Goal: Obtain resource: Obtain resource

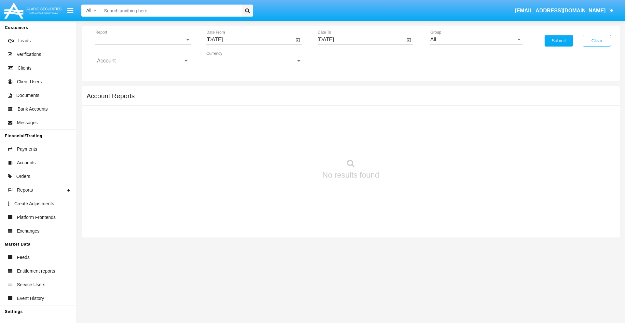
click at [143, 40] on span "Report" at bounding box center [139, 40] width 89 height 6
click at [140, 45] on span "Trades" at bounding box center [143, 45] width 92 height 16
click at [250, 40] on input "[DATE]" at bounding box center [250, 40] width 88 height 6
click at [227, 59] on span "[DATE]" at bounding box center [222, 58] width 14 height 5
click at [290, 144] on div "2025" at bounding box center [290, 144] width 21 height 12
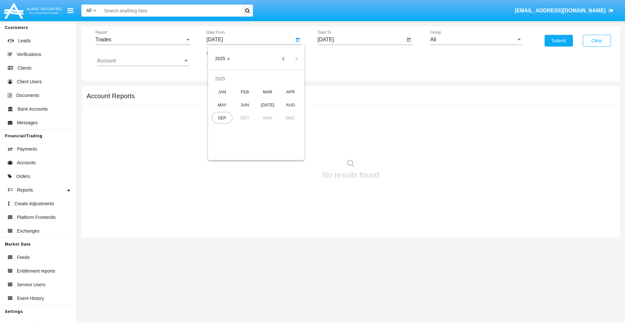
click at [245, 105] on div "JUN" at bounding box center [245, 105] width 21 height 12
click at [217, 126] on div "15" at bounding box center [217, 126] width 12 height 12
type input "06/15/25"
click at [361, 40] on input "[DATE]" at bounding box center [362, 40] width 88 height 6
click at [338, 59] on span "[DATE]" at bounding box center [333, 58] width 14 height 5
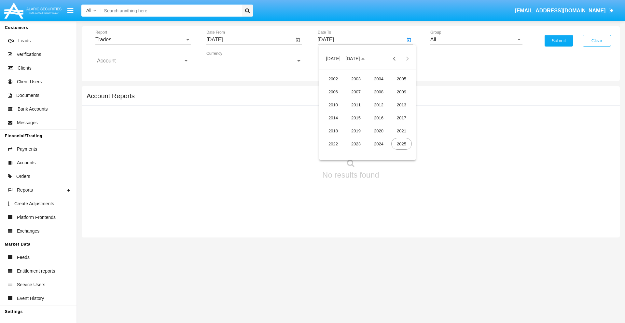
click at [401, 144] on div "2025" at bounding box center [401, 144] width 21 height 12
click at [333, 118] on div "SEP" at bounding box center [333, 118] width 21 height 12
click at [341, 126] on div "15" at bounding box center [342, 126] width 12 height 12
type input "[DATE]"
click at [476, 40] on input "All" at bounding box center [476, 40] width 92 height 6
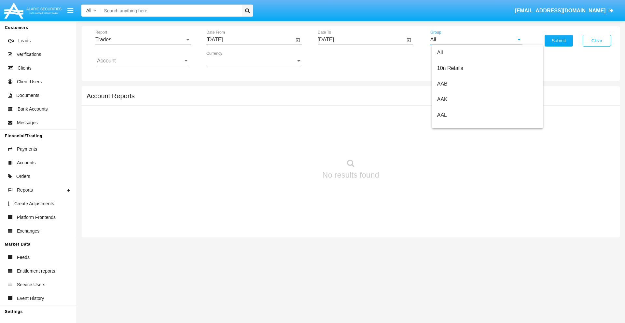
scroll to position [349, 0]
click at [458, 125] on span "Hammer Web Lite" at bounding box center [458, 126] width 42 height 6
type input "Hammer Web Lite"
click at [143, 61] on input "Account" at bounding box center [143, 61] width 92 height 6
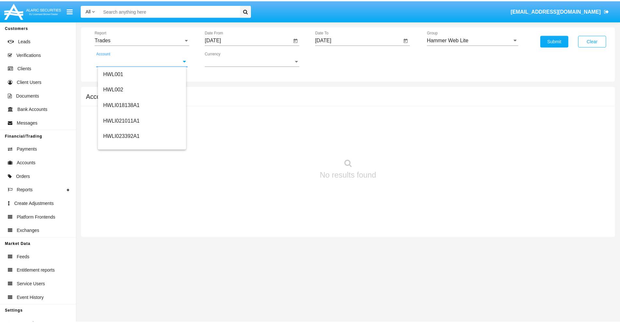
scroll to position [99, 0]
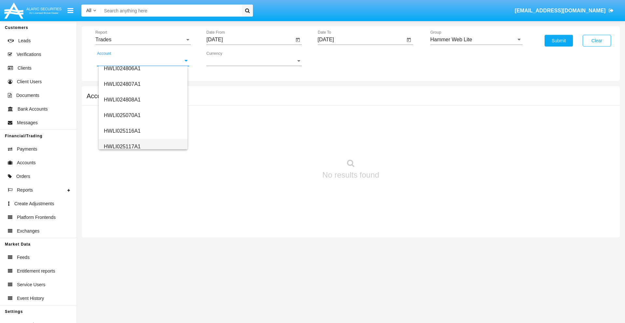
click at [122, 146] on span "HWLI025117A1" at bounding box center [122, 147] width 37 height 6
type input "HWLI025117A1"
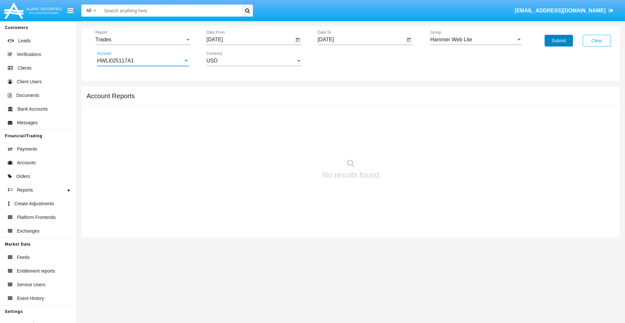
click at [558, 41] on button "Submit" at bounding box center [558, 41] width 28 height 12
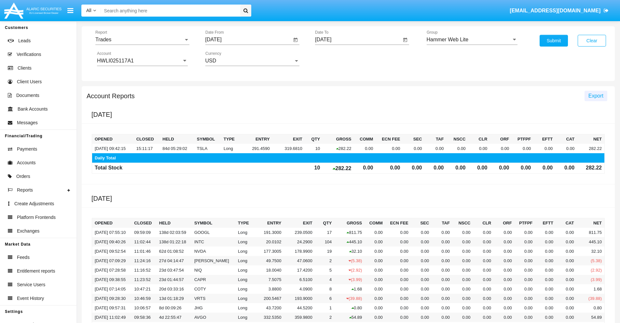
click at [596, 96] on span "Export" at bounding box center [595, 96] width 15 height 6
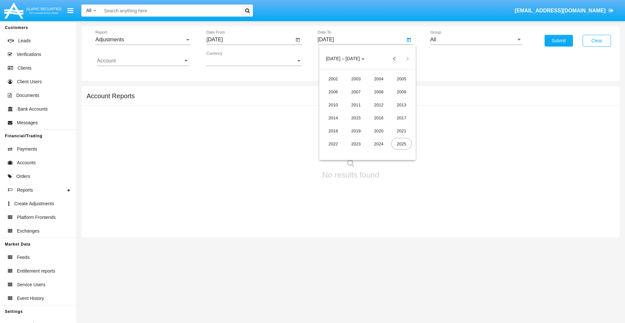
click at [401, 144] on div "2025" at bounding box center [401, 144] width 21 height 12
click at [333, 118] on div "SEP" at bounding box center [333, 118] width 21 height 12
click at [341, 126] on div "15" at bounding box center [342, 126] width 12 height 12
type input "[DATE]"
click at [476, 40] on input "All" at bounding box center [476, 40] width 92 height 6
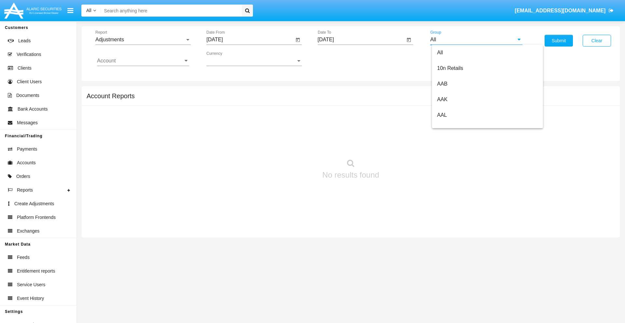
click at [454, 268] on span "Company AQA" at bounding box center [454, 271] width 34 height 6
type input "Company AQA"
click at [143, 61] on input "Account" at bounding box center [143, 61] width 92 height 6
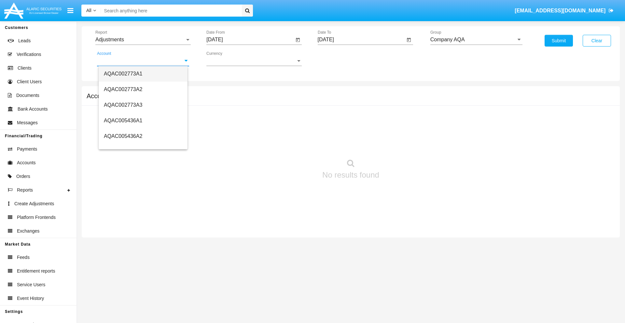
click at [123, 74] on span "AQAC002773A1" at bounding box center [123, 74] width 38 height 6
type input "AQAC002773A1"
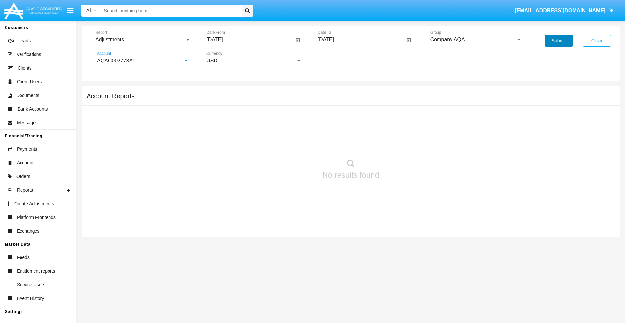
click at [558, 41] on button "Submit" at bounding box center [558, 41] width 28 height 12
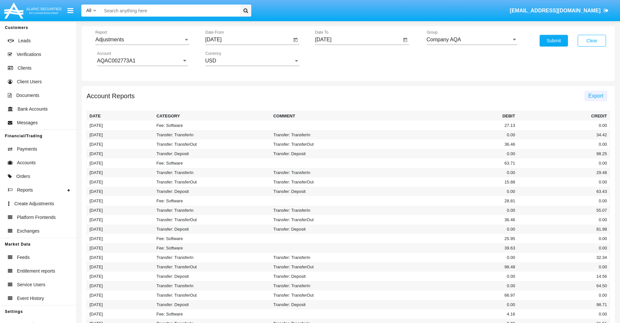
click at [596, 96] on span "Export" at bounding box center [595, 96] width 15 height 6
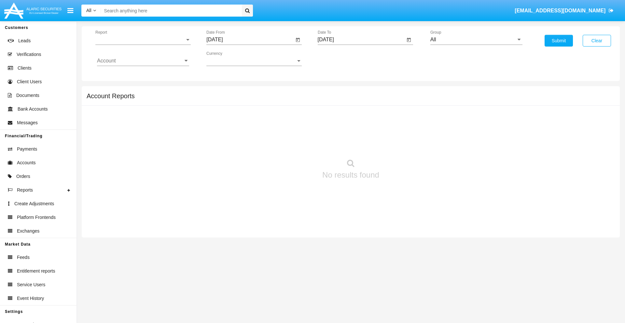
click at [143, 40] on span "Report" at bounding box center [139, 40] width 89 height 6
click at [140, 76] on span "Open Positions" at bounding box center [143, 76] width 92 height 16
click at [250, 40] on input "[DATE]" at bounding box center [250, 40] width 88 height 6
click at [227, 59] on span "[DATE]" at bounding box center [222, 58] width 14 height 5
click at [290, 144] on div "2025" at bounding box center [290, 144] width 21 height 12
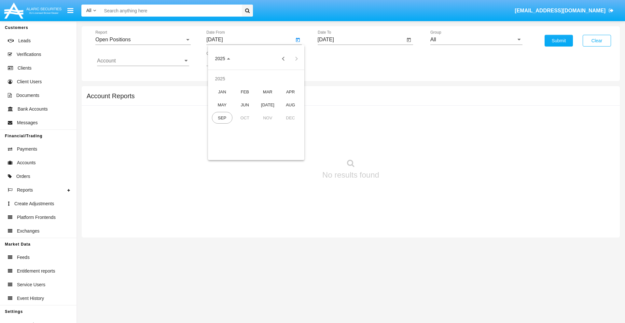
click at [290, 105] on div "AUG" at bounding box center [290, 105] width 21 height 12
click at [282, 113] on div "15" at bounding box center [282, 113] width 12 height 12
type input "08/15/25"
click at [361, 40] on input "[DATE]" at bounding box center [362, 40] width 88 height 6
click at [338, 59] on span "[DATE]" at bounding box center [333, 58] width 14 height 5
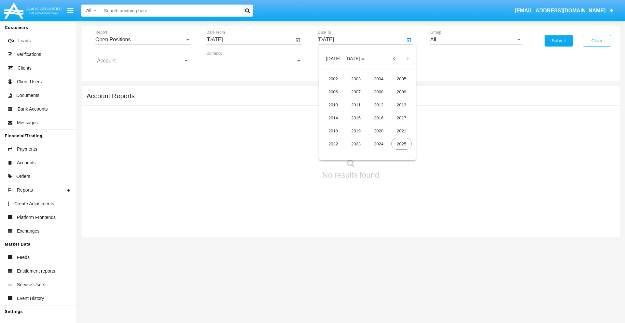
click at [401, 144] on div "2025" at bounding box center [401, 144] width 21 height 12
click at [333, 118] on div "SEP" at bounding box center [333, 118] width 21 height 12
click at [341, 126] on div "15" at bounding box center [342, 126] width 12 height 12
type input "[DATE]"
click at [476, 40] on input "All" at bounding box center [476, 40] width 92 height 6
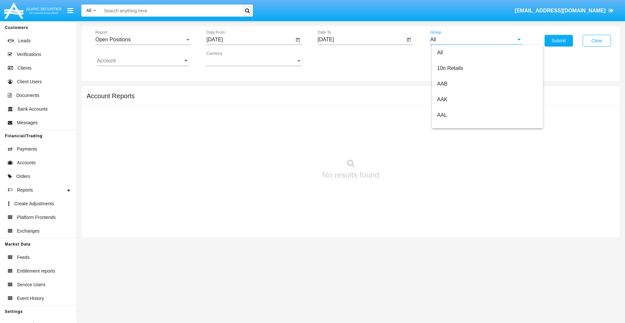
scroll to position [349, 0]
click at [458, 125] on span "Hammer Web Lite" at bounding box center [458, 126] width 42 height 6
type input "Hammer Web Lite"
click at [143, 61] on input "Account" at bounding box center [143, 61] width 92 height 6
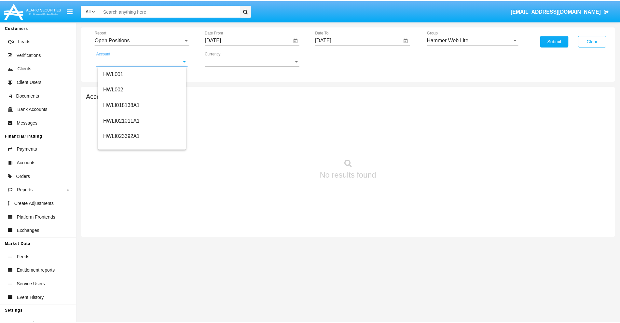
scroll to position [99, 0]
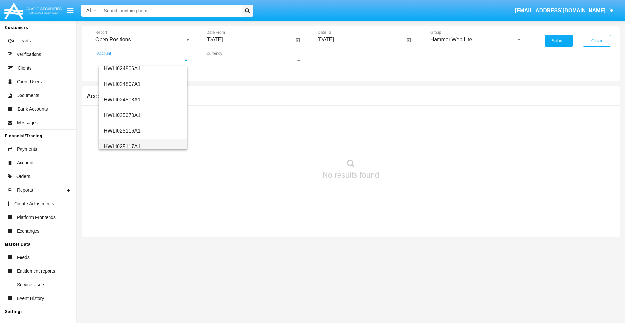
click at [122, 146] on span "HWLI025117A1" at bounding box center [122, 147] width 37 height 6
type input "HWLI025117A1"
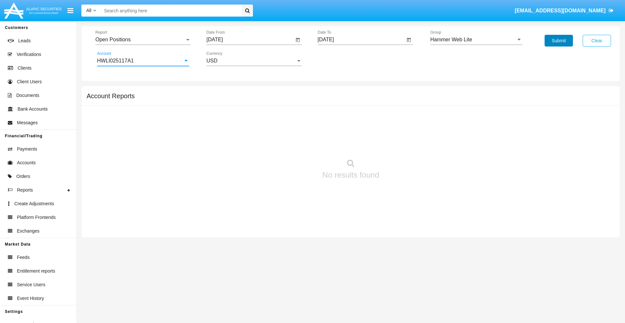
click at [558, 41] on button "Submit" at bounding box center [558, 41] width 28 height 12
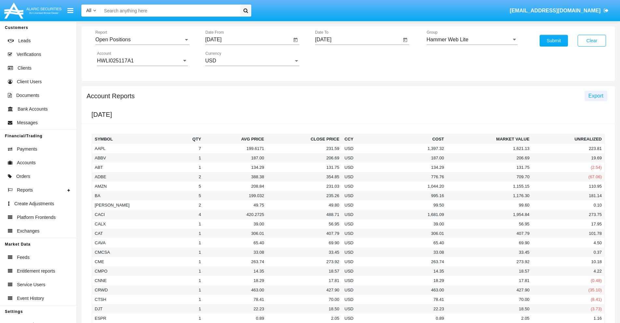
click at [596, 96] on span "Export" at bounding box center [595, 96] width 15 height 6
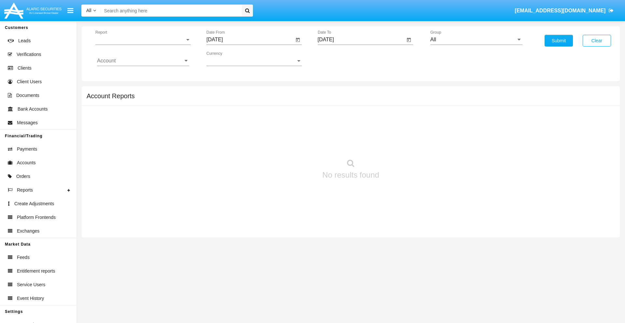
click at [143, 40] on span "Report" at bounding box center [139, 40] width 89 height 6
click at [140, 91] on span "Detailed" at bounding box center [143, 92] width 92 height 16
click at [250, 40] on input "[DATE]" at bounding box center [250, 40] width 88 height 6
click at [227, 59] on span "[DATE]" at bounding box center [222, 58] width 14 height 5
click at [290, 144] on div "2025" at bounding box center [290, 144] width 21 height 12
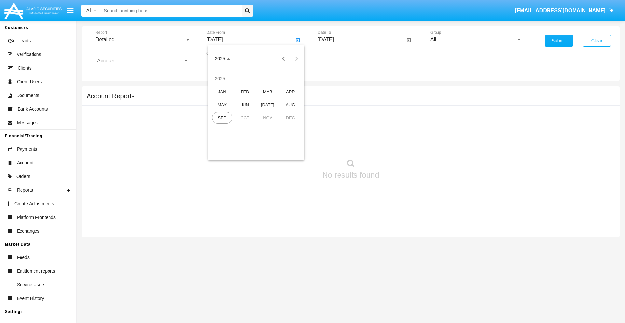
click at [222, 118] on div "SEP" at bounding box center [222, 118] width 21 height 12
click at [282, 100] on div "5" at bounding box center [282, 100] width 12 height 12
type input "09/05/25"
click at [361, 40] on input "[DATE]" at bounding box center [362, 40] width 88 height 6
click at [338, 59] on span "[DATE]" at bounding box center [333, 58] width 14 height 5
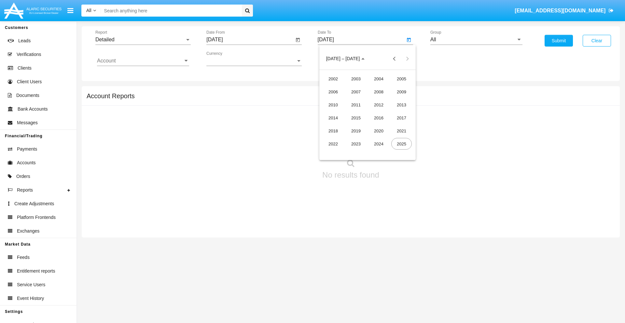
click at [401, 144] on div "2025" at bounding box center [401, 144] width 21 height 12
click at [333, 118] on div "SEP" at bounding box center [333, 118] width 21 height 12
click at [341, 126] on div "15" at bounding box center [342, 126] width 12 height 12
type input "[DATE]"
click at [476, 40] on input "All" at bounding box center [476, 40] width 92 height 6
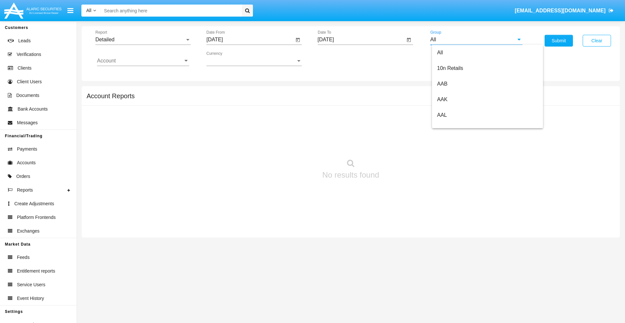
scroll to position [349, 0]
click at [458, 125] on span "Hammer Web Lite" at bounding box center [458, 126] width 42 height 6
type input "Hammer Web Lite"
click at [143, 61] on input "Account" at bounding box center [143, 61] width 92 height 6
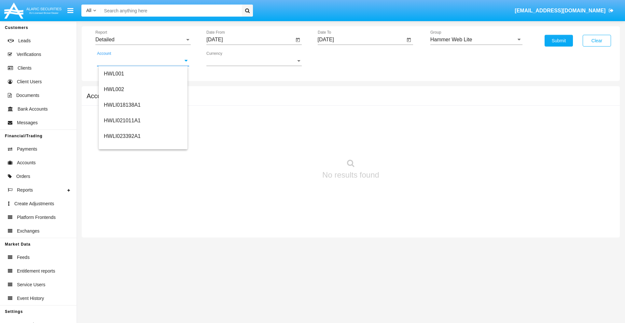
click at [122, 243] on span "HWLI025117A1" at bounding box center [122, 246] width 37 height 6
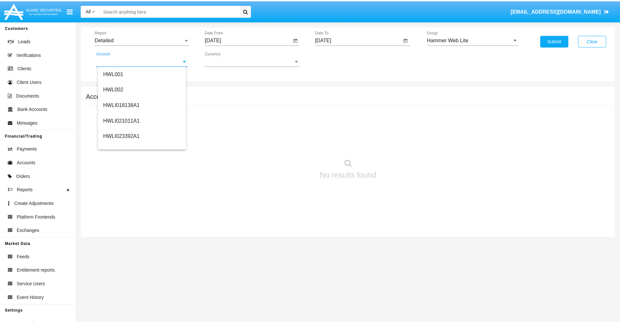
scroll to position [0, 0]
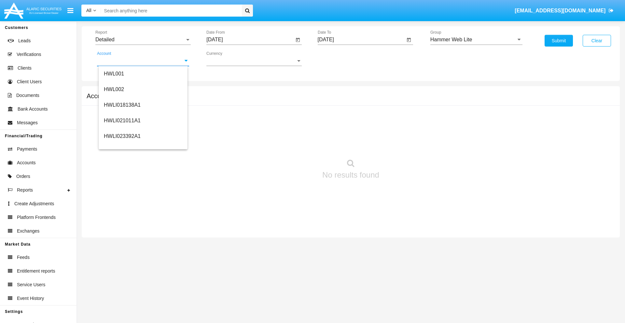
type input "HWLI025117A1"
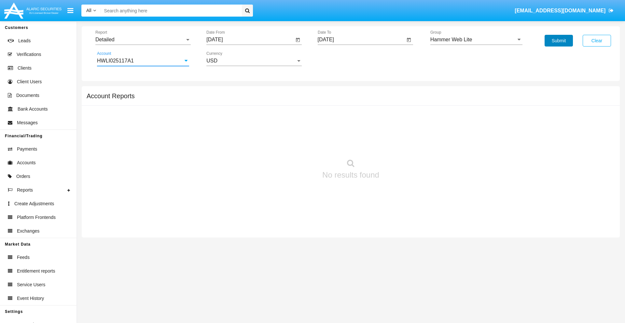
click at [558, 41] on button "Submit" at bounding box center [558, 41] width 28 height 12
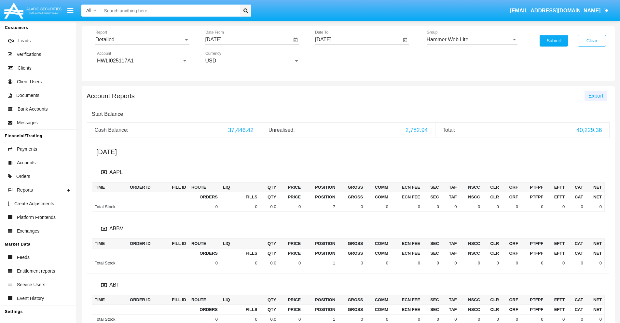
click at [596, 96] on span "Export" at bounding box center [595, 96] width 15 height 6
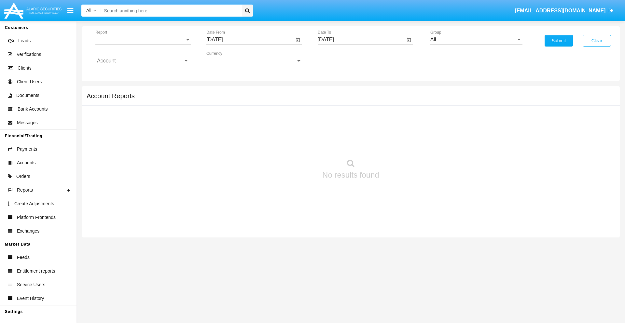
click at [143, 40] on span "Report" at bounding box center [139, 40] width 89 height 6
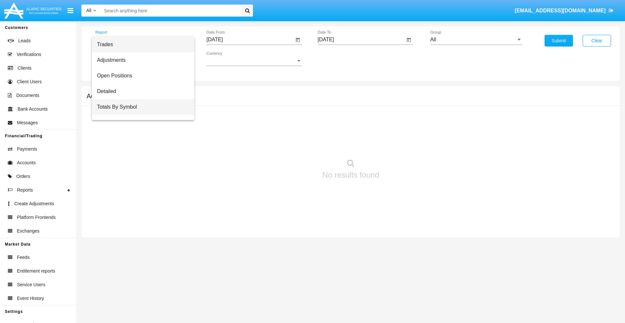
click at [140, 107] on span "Totals By Symbol" at bounding box center [143, 107] width 92 height 16
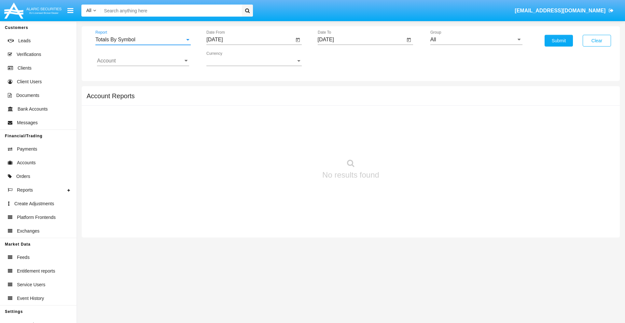
click at [250, 40] on input "[DATE]" at bounding box center [250, 40] width 88 height 6
click at [227, 59] on span "[DATE]" at bounding box center [222, 58] width 14 height 5
click at [290, 144] on div "2025" at bounding box center [290, 144] width 21 height 12
click at [290, 105] on div "AUG" at bounding box center [290, 105] width 21 height 12
click at [295, 113] on div "16" at bounding box center [295, 113] width 12 height 12
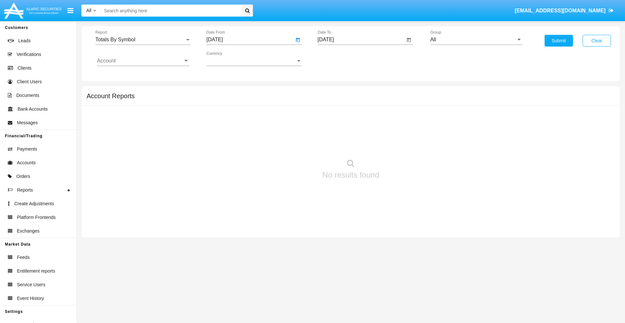
type input "08/16/25"
click at [361, 40] on input "[DATE]" at bounding box center [362, 40] width 88 height 6
click at [338, 59] on span "[DATE]" at bounding box center [333, 58] width 14 height 5
click at [401, 144] on div "2025" at bounding box center [401, 144] width 21 height 12
click at [333, 118] on div "SEP" at bounding box center [333, 118] width 21 height 12
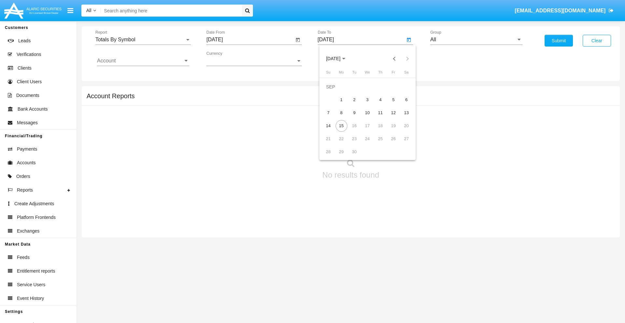
click at [341, 126] on div "15" at bounding box center [342, 126] width 12 height 12
type input "[DATE]"
click at [476, 40] on input "All" at bounding box center [476, 40] width 92 height 6
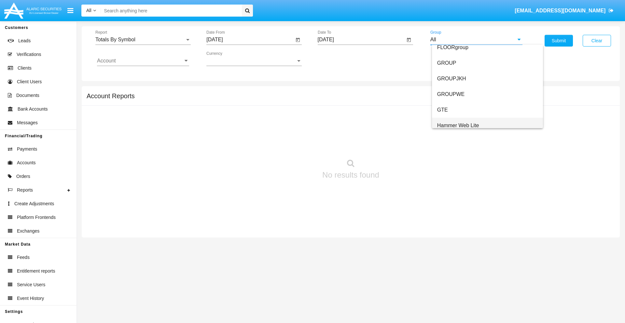
click at [458, 125] on span "Hammer Web Lite" at bounding box center [458, 126] width 42 height 6
type input "Hammer Web Lite"
click at [143, 61] on input "Account" at bounding box center [143, 61] width 92 height 6
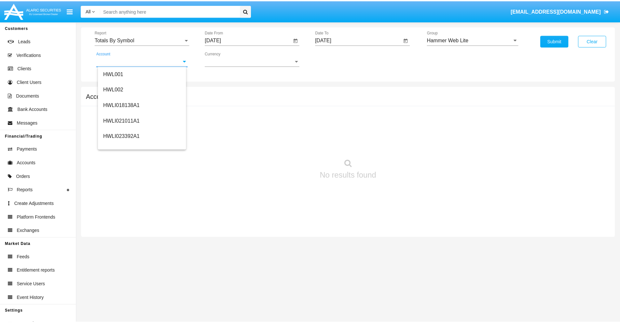
scroll to position [99, 0]
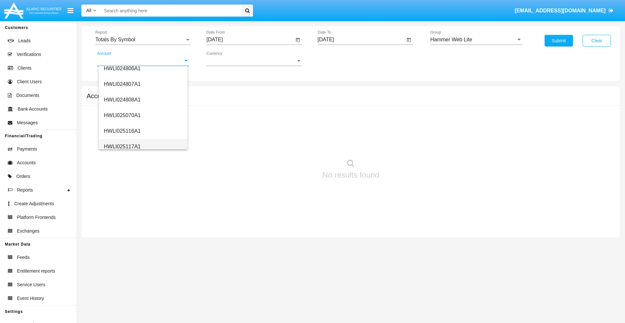
click at [122, 146] on span "HWLI025117A1" at bounding box center [122, 147] width 37 height 6
type input "HWLI025117A1"
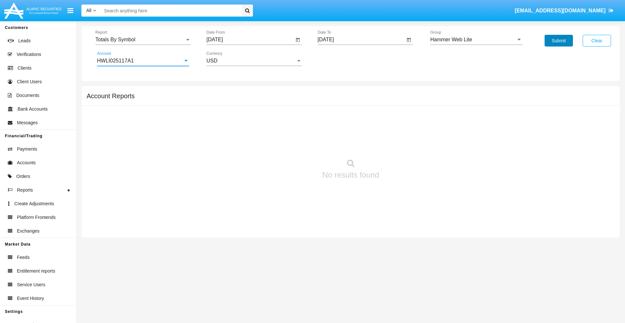
click at [558, 41] on button "Submit" at bounding box center [558, 41] width 28 height 12
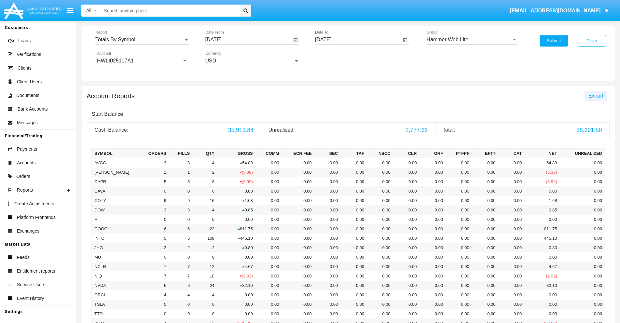
click at [596, 96] on span "Export" at bounding box center [595, 96] width 15 height 6
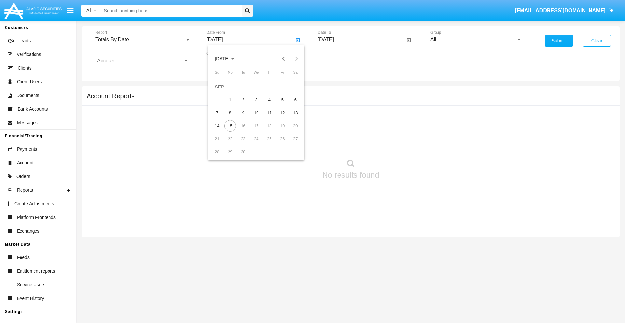
click at [227, 59] on span "[DATE]" at bounding box center [222, 58] width 14 height 5
click at [290, 144] on div "2025" at bounding box center [290, 144] width 21 height 12
click at [290, 105] on div "AUG" at bounding box center [290, 105] width 21 height 12
click at [217, 152] on div "31" at bounding box center [217, 152] width 12 height 12
type input "[DATE]"
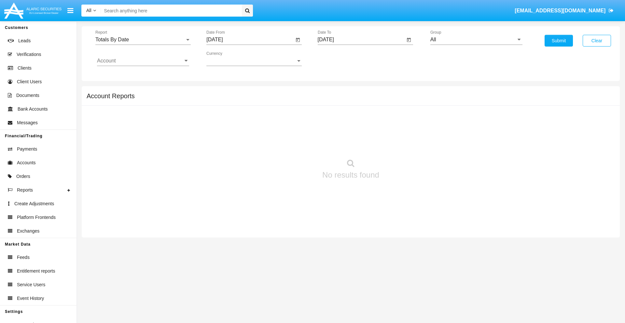
click at [361, 40] on input "[DATE]" at bounding box center [362, 40] width 88 height 6
click at [338, 59] on span "[DATE]" at bounding box center [333, 58] width 14 height 5
click at [401, 144] on div "2025" at bounding box center [401, 144] width 21 height 12
click at [333, 118] on div "SEP" at bounding box center [333, 118] width 21 height 12
click at [341, 126] on div "15" at bounding box center [342, 126] width 12 height 12
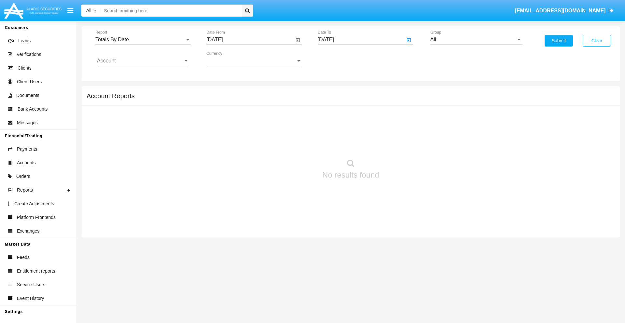
type input "09/15/25"
click at [476, 40] on input "All" at bounding box center [476, 40] width 92 height 6
type input "Hammer Web Lite"
click at [143, 61] on input "Account" at bounding box center [143, 61] width 92 height 6
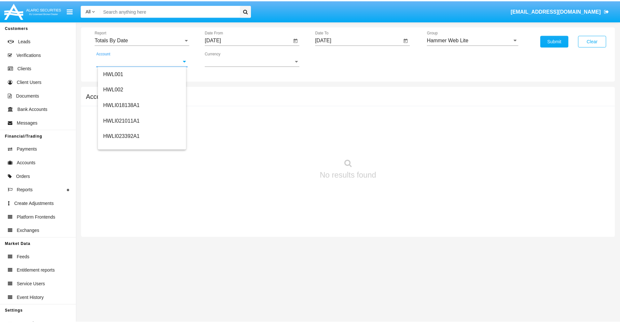
scroll to position [99, 0]
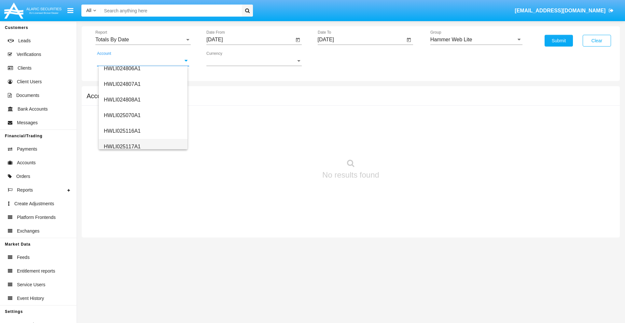
click at [122, 146] on span "HWLI025117A1" at bounding box center [122, 147] width 37 height 6
type input "HWLI025117A1"
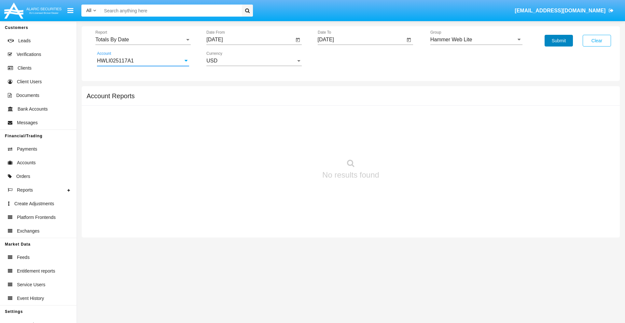
click at [558, 41] on button "Submit" at bounding box center [558, 41] width 28 height 12
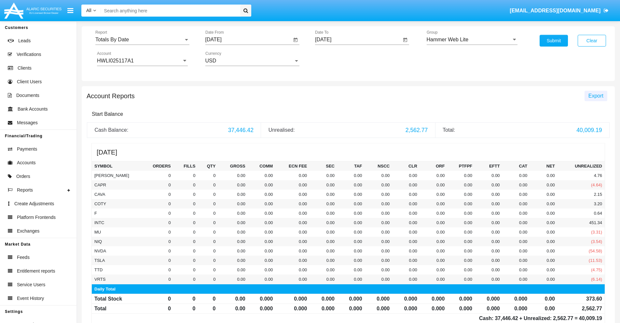
click at [596, 96] on span "Export" at bounding box center [595, 96] width 15 height 6
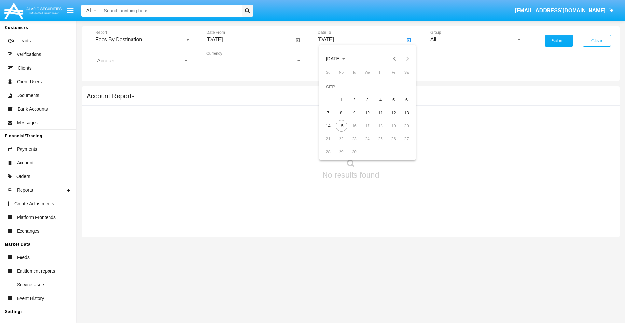
click at [338, 59] on span "[DATE]" at bounding box center [333, 58] width 14 height 5
click at [401, 144] on div "2025" at bounding box center [401, 144] width 21 height 12
click at [333, 118] on div "SEP" at bounding box center [333, 118] width 21 height 12
click at [341, 126] on div "15" at bounding box center [342, 126] width 12 height 12
type input "09/15/25"
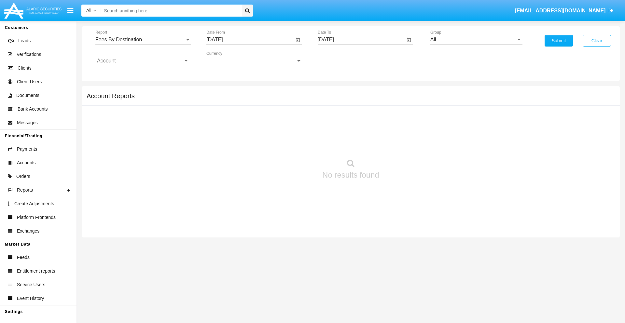
click at [476, 40] on input "All" at bounding box center [476, 40] width 92 height 6
click at [458, 125] on span "Hammer Web Lite" at bounding box center [458, 126] width 42 height 6
type input "Hammer Web Lite"
click at [143, 61] on input "Account" at bounding box center [143, 61] width 92 height 6
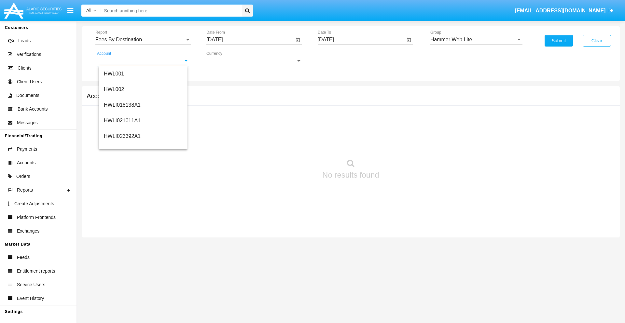
click at [122, 243] on span "HWLI025117A1" at bounding box center [122, 246] width 37 height 6
type input "HWLI025117A1"
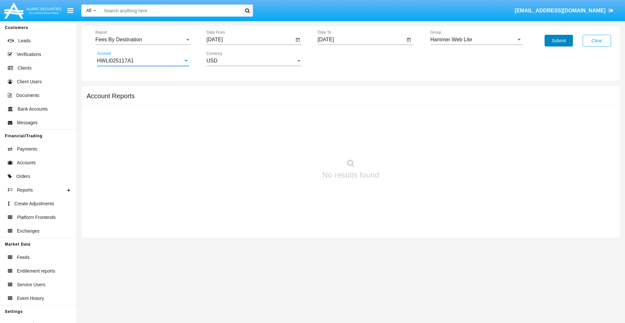
click at [558, 41] on button "Submit" at bounding box center [558, 41] width 28 height 12
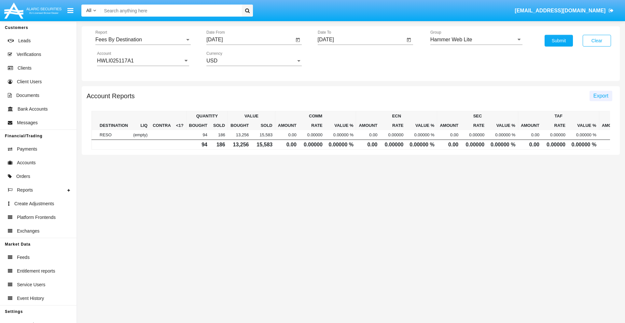
click at [600, 96] on span "Export" at bounding box center [600, 96] width 15 height 6
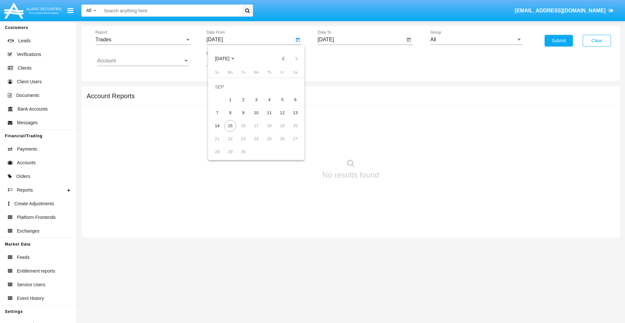
click at [227, 59] on span "[DATE]" at bounding box center [222, 58] width 14 height 5
click at [245, 131] on div "2019" at bounding box center [245, 131] width 21 height 12
click at [222, 92] on div "JAN" at bounding box center [222, 92] width 21 height 12
click at [243, 100] on div "1" at bounding box center [243, 100] width 12 height 12
type input "[DATE]"
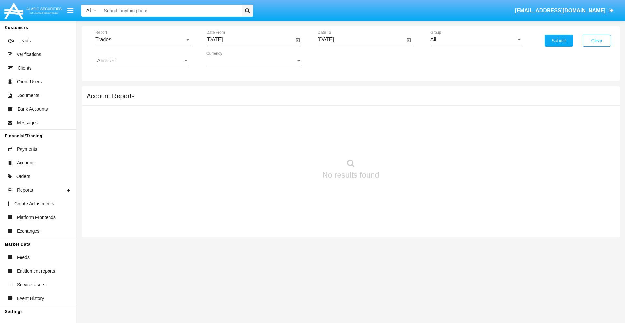
click at [361, 40] on input "[DATE]" at bounding box center [362, 40] width 88 height 6
click at [338, 59] on span "[DATE]" at bounding box center [333, 58] width 14 height 5
click at [356, 131] on div "2019" at bounding box center [356, 131] width 21 height 12
click at [333, 92] on div "JAN" at bounding box center [333, 92] width 21 height 12
click at [354, 100] on div "1" at bounding box center [355, 100] width 12 height 12
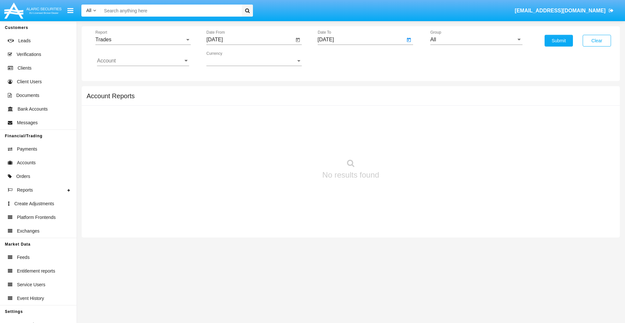
type input "[DATE]"
click at [143, 61] on input "Account" at bounding box center [143, 61] width 92 height 6
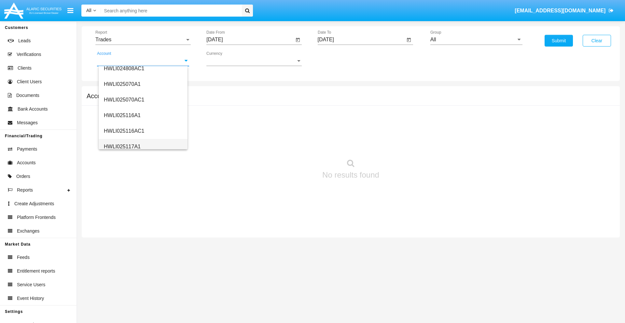
click at [122, 146] on span "HWLI025117A1" at bounding box center [122, 147] width 37 height 6
type input "HWLI025117A1"
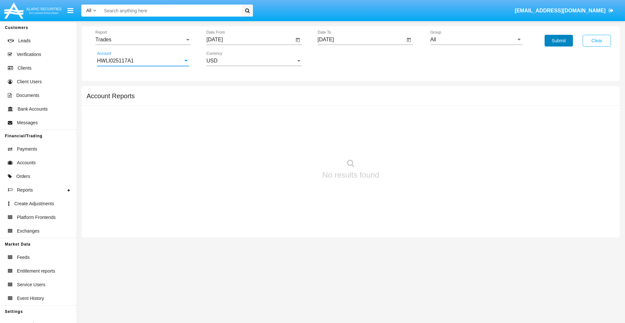
click at [558, 41] on button "Submit" at bounding box center [558, 41] width 28 height 12
click at [338, 59] on span "[DATE]" at bounding box center [333, 58] width 14 height 5
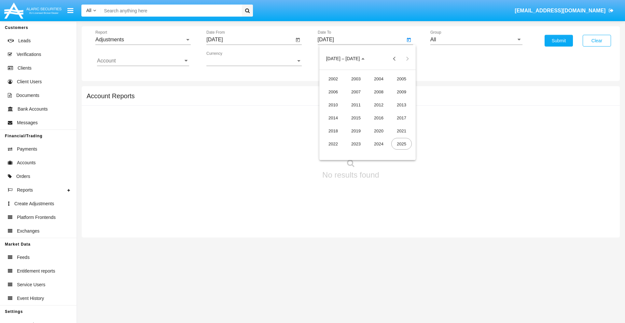
click at [356, 131] on div "2019" at bounding box center [356, 131] width 21 height 12
click at [333, 92] on div "JAN" at bounding box center [333, 92] width 21 height 12
click at [354, 100] on div "1" at bounding box center [355, 100] width 12 height 12
type input "[DATE]"
click at [143, 61] on input "Account" at bounding box center [143, 61] width 92 height 6
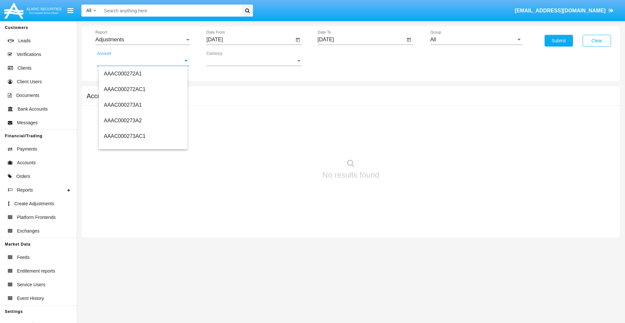
scroll to position [72937, 0]
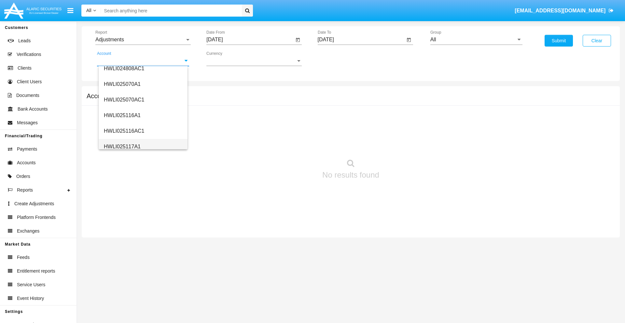
click at [122, 146] on span "HWLI025117A1" at bounding box center [122, 147] width 37 height 6
type input "HWLI025117A1"
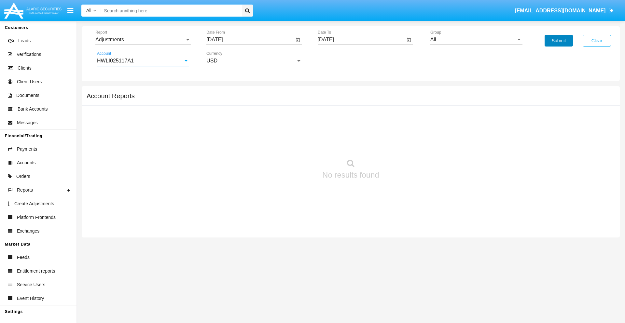
click at [558, 41] on button "Submit" at bounding box center [558, 41] width 28 height 12
click at [250, 40] on input "[DATE]" at bounding box center [250, 40] width 88 height 6
click at [227, 59] on span "[DATE]" at bounding box center [222, 58] width 14 height 5
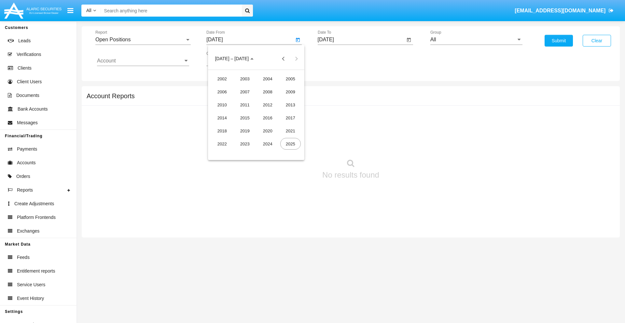
click at [245, 131] on div "2019" at bounding box center [245, 131] width 21 height 12
click at [222, 92] on div "JAN" at bounding box center [222, 92] width 21 height 12
click at [243, 100] on div "1" at bounding box center [243, 100] width 12 height 12
type input "[DATE]"
click at [361, 40] on input "[DATE]" at bounding box center [362, 40] width 88 height 6
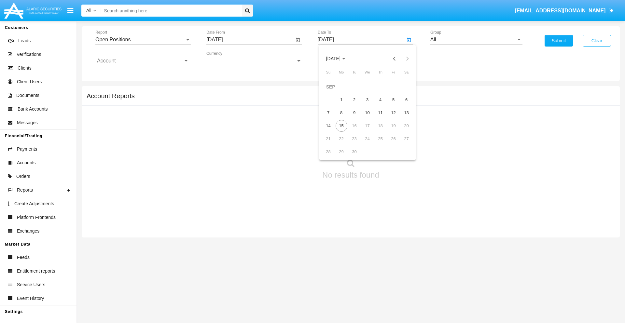
click at [338, 59] on span "[DATE]" at bounding box center [333, 58] width 14 height 5
click at [356, 131] on div "2019" at bounding box center [356, 131] width 21 height 12
click at [333, 92] on div "JAN" at bounding box center [333, 92] width 21 height 12
click at [354, 100] on div "1" at bounding box center [355, 100] width 12 height 12
type input "[DATE]"
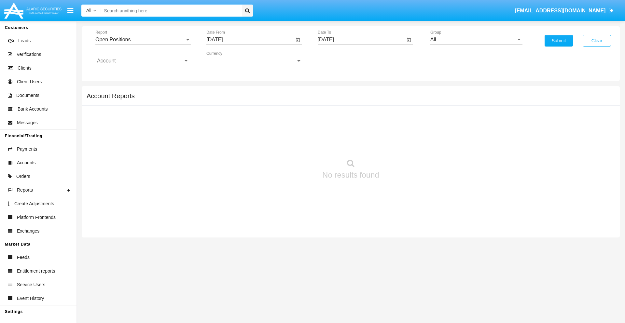
click at [143, 61] on input "Account" at bounding box center [143, 61] width 92 height 6
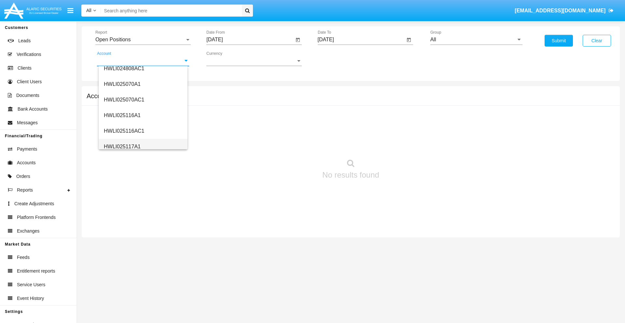
click at [122, 146] on span "HWLI025117A1" at bounding box center [122, 147] width 37 height 6
type input "HWLI025117A1"
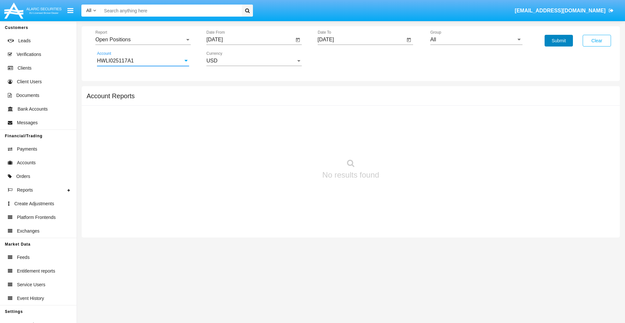
click at [558, 41] on button "Submit" at bounding box center [558, 41] width 28 height 12
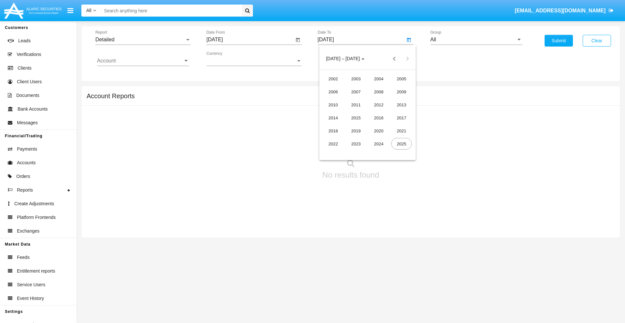
click at [356, 131] on div "2019" at bounding box center [356, 131] width 21 height 12
click at [333, 92] on div "JAN" at bounding box center [333, 92] width 21 height 12
click at [354, 100] on div "1" at bounding box center [355, 100] width 12 height 12
type input "[DATE]"
click at [143, 61] on input "Account" at bounding box center [143, 61] width 92 height 6
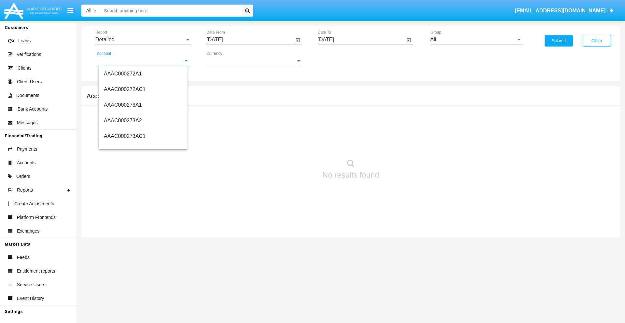
scroll to position [72937, 0]
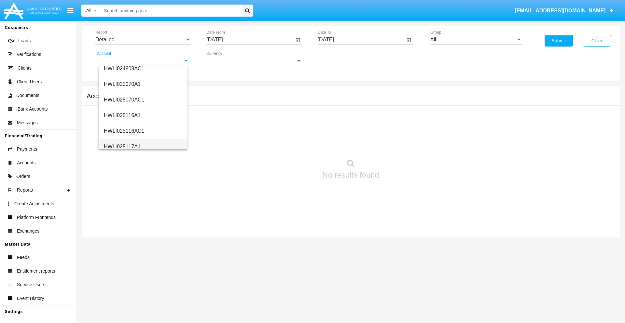
click at [122, 146] on span "HWLI025117A1" at bounding box center [122, 147] width 37 height 6
type input "HWLI025117A1"
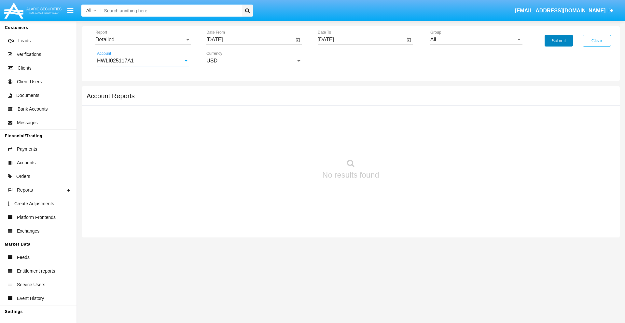
click at [558, 41] on button "Submit" at bounding box center [558, 41] width 28 height 12
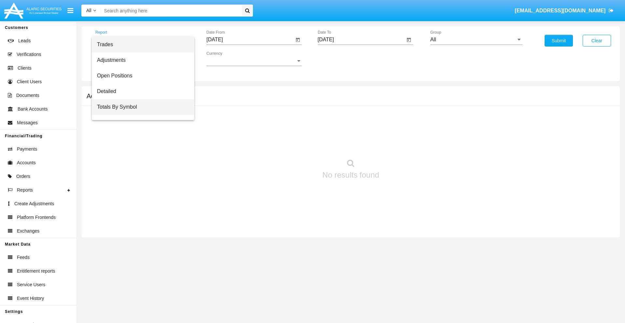
click at [140, 107] on span "Totals By Symbol" at bounding box center [143, 107] width 92 height 16
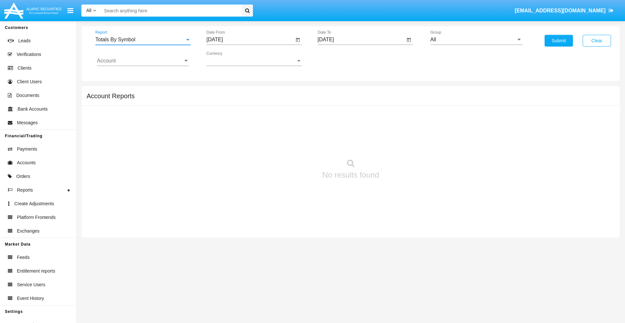
click at [250, 40] on input "[DATE]" at bounding box center [250, 40] width 88 height 6
click at [227, 59] on span "[DATE]" at bounding box center [222, 58] width 14 height 5
click at [245, 131] on div "2019" at bounding box center [245, 131] width 21 height 12
click at [222, 92] on div "JAN" at bounding box center [222, 92] width 21 height 12
click at [243, 100] on div "1" at bounding box center [243, 100] width 12 height 12
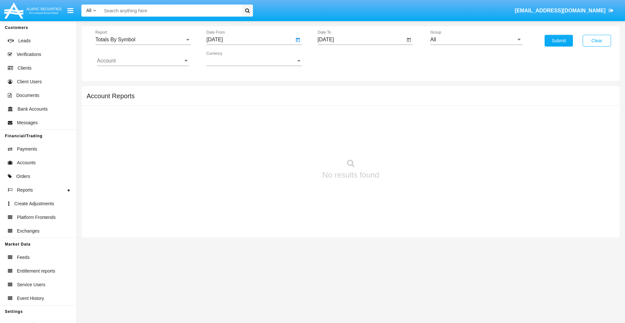
type input "[DATE]"
click at [361, 40] on input "[DATE]" at bounding box center [362, 40] width 88 height 6
click at [338, 59] on span "[DATE]" at bounding box center [333, 58] width 14 height 5
click at [356, 131] on div "2019" at bounding box center [356, 131] width 21 height 12
click at [333, 92] on div "JAN" at bounding box center [333, 92] width 21 height 12
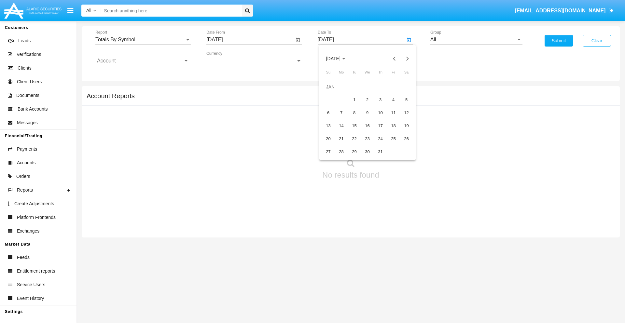
click at [354, 100] on div "1" at bounding box center [355, 100] width 12 height 12
type input "[DATE]"
click at [143, 61] on input "Account" at bounding box center [143, 61] width 92 height 6
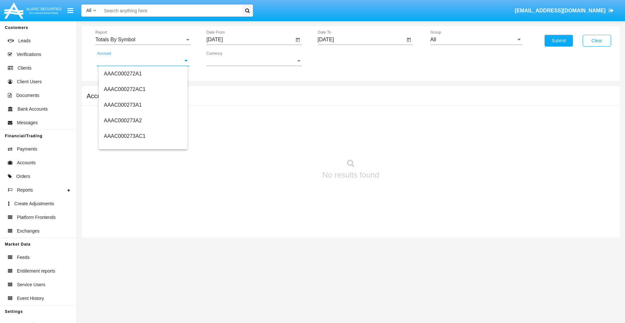
scroll to position [72937, 0]
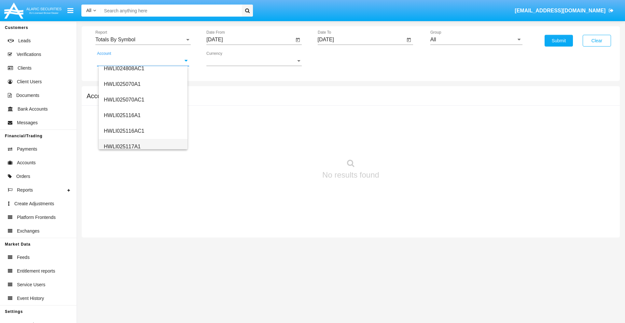
click at [122, 146] on span "HWLI025117A1" at bounding box center [122, 147] width 37 height 6
type input "HWLI025117A1"
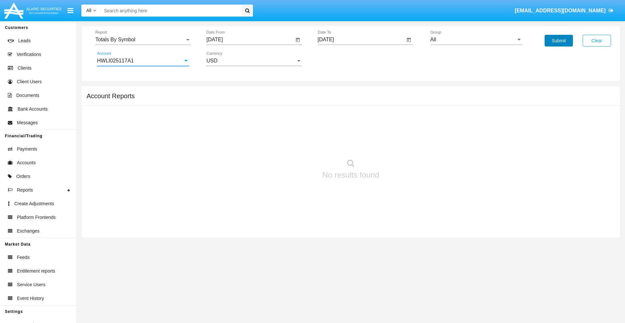
click at [558, 41] on button "Submit" at bounding box center [558, 41] width 28 height 12
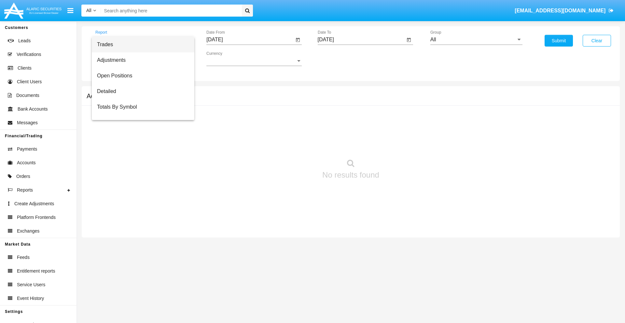
scroll to position [10, 0]
click at [140, 112] on span "Totals By Date" at bounding box center [143, 112] width 92 height 16
click at [250, 40] on input "[DATE]" at bounding box center [250, 40] width 88 height 6
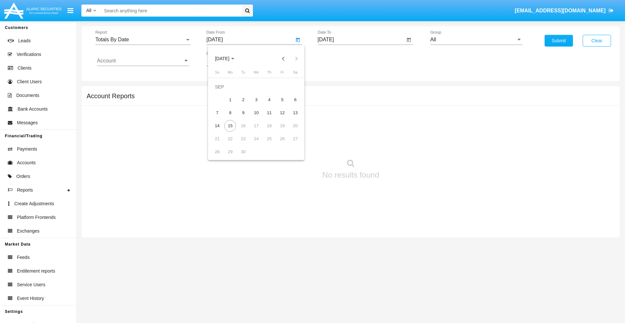
click at [227, 59] on span "[DATE]" at bounding box center [222, 58] width 14 height 5
click at [245, 131] on div "2019" at bounding box center [245, 131] width 21 height 12
click at [222, 92] on div "JAN" at bounding box center [222, 92] width 21 height 12
click at [243, 100] on div "1" at bounding box center [243, 100] width 12 height 12
type input "[DATE]"
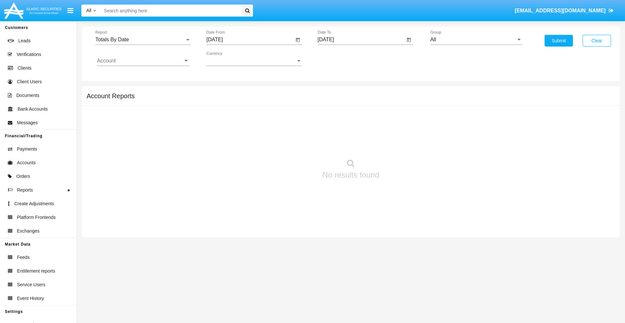
click at [361, 40] on input "[DATE]" at bounding box center [362, 40] width 88 height 6
click at [338, 59] on span "[DATE]" at bounding box center [333, 58] width 14 height 5
click at [356, 131] on div "2019" at bounding box center [356, 131] width 21 height 12
click at [333, 92] on div "JAN" at bounding box center [333, 92] width 21 height 12
click at [354, 100] on div "1" at bounding box center [355, 100] width 12 height 12
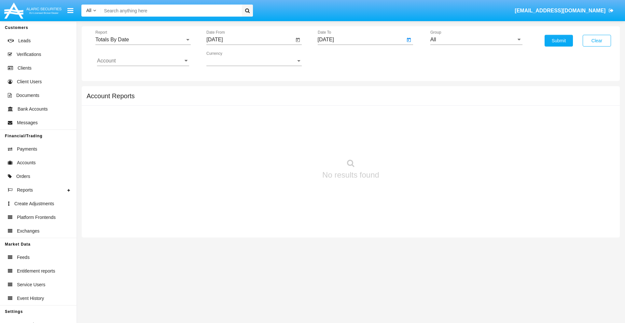
type input "[DATE]"
click at [143, 61] on input "Account" at bounding box center [143, 61] width 92 height 6
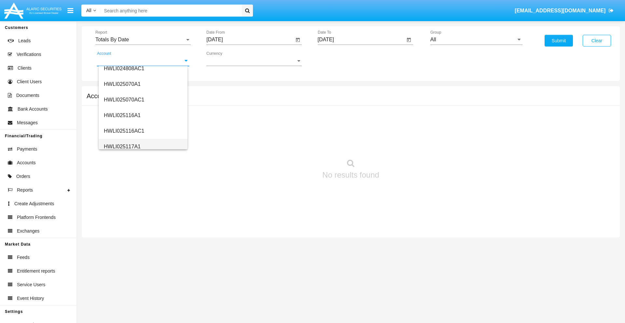
click at [122, 146] on span "HWLI025117A1" at bounding box center [122, 147] width 37 height 6
type input "HWLI025117A1"
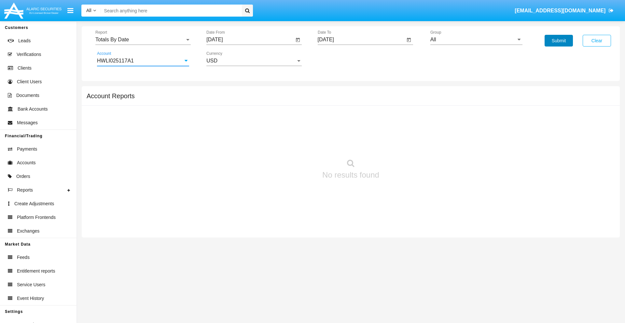
click at [558, 41] on button "Submit" at bounding box center [558, 41] width 28 height 12
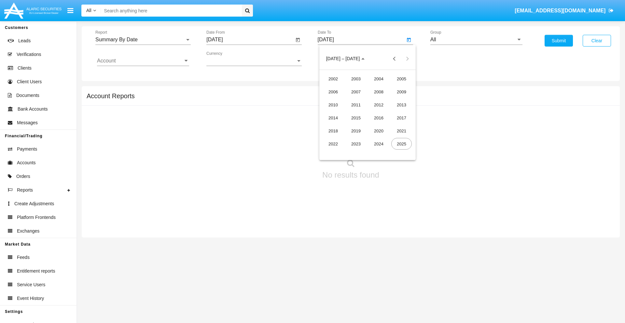
click at [356, 131] on div "2019" at bounding box center [356, 131] width 21 height 12
click at [333, 92] on div "JAN" at bounding box center [333, 92] width 21 height 12
click at [354, 100] on div "1" at bounding box center [355, 100] width 12 height 12
type input "[DATE]"
click at [143, 61] on input "Account" at bounding box center [143, 61] width 92 height 6
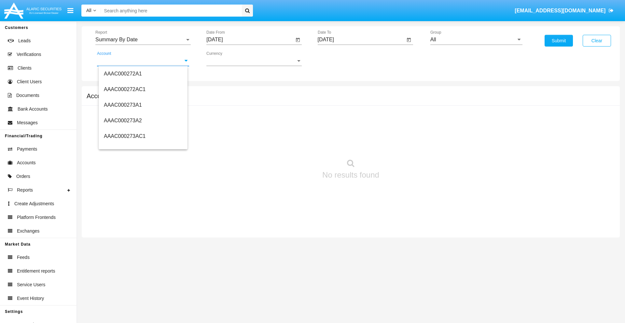
scroll to position [72937, 0]
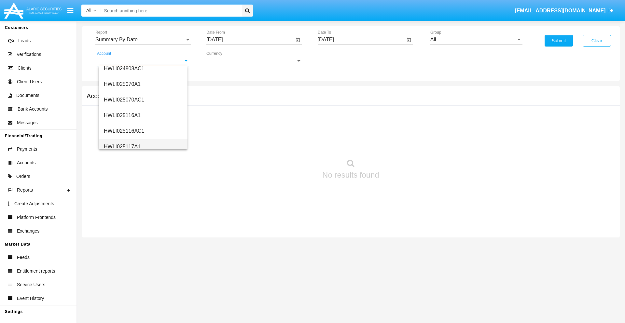
click at [122, 146] on span "HWLI025117A1" at bounding box center [122, 147] width 37 height 6
type input "HWLI025117A1"
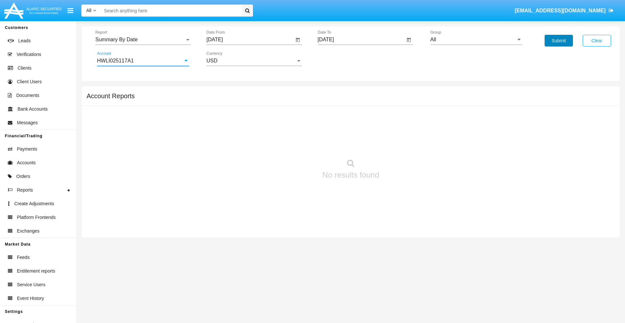
click at [558, 41] on button "Submit" at bounding box center [558, 41] width 28 height 12
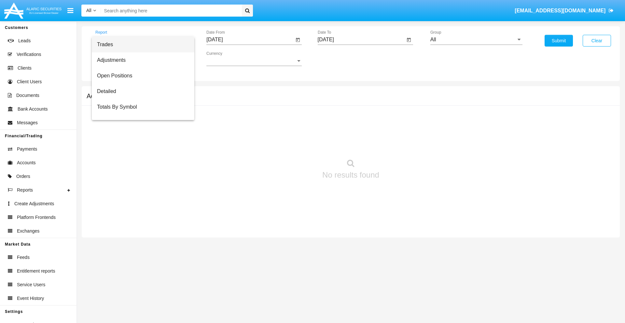
scroll to position [42, 0]
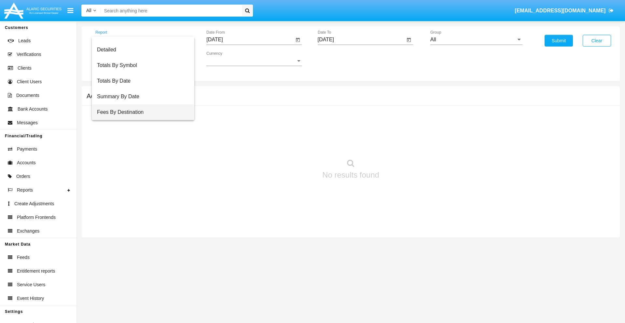
click at [140, 112] on span "Fees By Destination" at bounding box center [143, 112] width 92 height 16
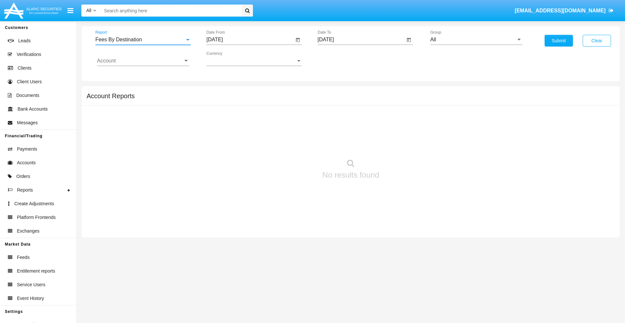
click at [250, 40] on input "[DATE]" at bounding box center [250, 40] width 88 height 6
click at [227, 59] on span "[DATE]" at bounding box center [222, 58] width 14 height 5
click at [245, 131] on div "2019" at bounding box center [245, 131] width 21 height 12
click at [222, 92] on div "JAN" at bounding box center [222, 92] width 21 height 12
click at [243, 100] on div "1" at bounding box center [243, 100] width 12 height 12
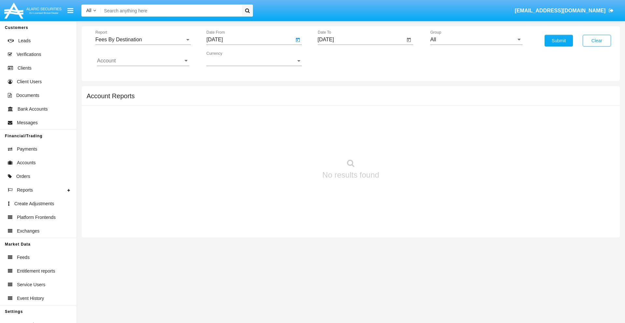
type input "[DATE]"
click at [361, 40] on input "[DATE]" at bounding box center [362, 40] width 88 height 6
click at [338, 59] on span "[DATE]" at bounding box center [333, 58] width 14 height 5
click at [356, 131] on div "2019" at bounding box center [356, 131] width 21 height 12
click at [333, 92] on div "JAN" at bounding box center [333, 92] width 21 height 12
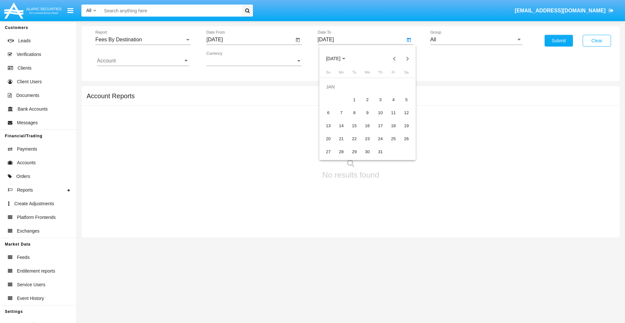
click at [354, 100] on div "1" at bounding box center [355, 100] width 12 height 12
type input "[DATE]"
click at [143, 61] on input "Account" at bounding box center [143, 61] width 92 height 6
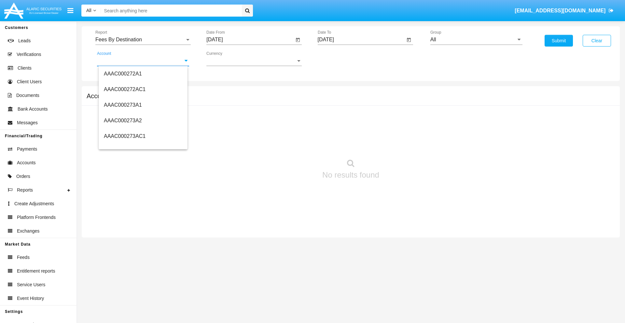
scroll to position [72937, 0]
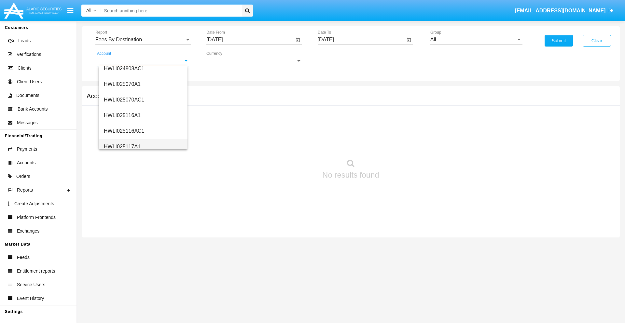
click at [122, 146] on span "HWLI025117A1" at bounding box center [122, 147] width 37 height 6
type input "HWLI025117A1"
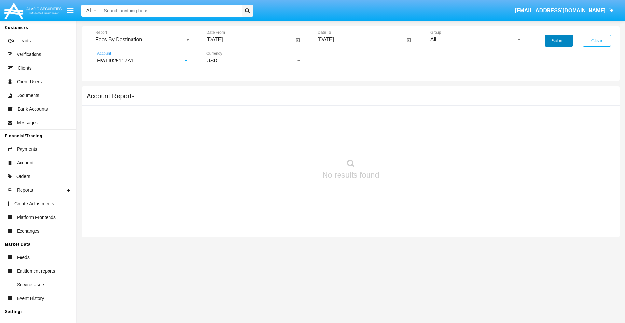
click at [558, 41] on button "Submit" at bounding box center [558, 41] width 28 height 12
click at [143, 40] on span "Report" at bounding box center [139, 40] width 89 height 6
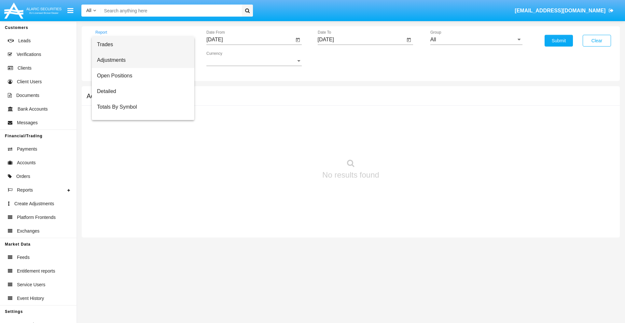
click at [140, 60] on span "Adjustments" at bounding box center [143, 60] width 92 height 16
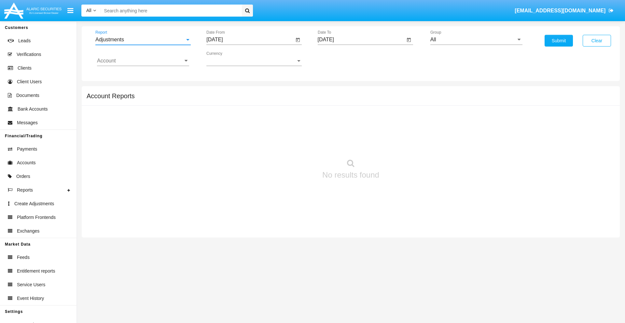
click at [250, 40] on input "[DATE]" at bounding box center [250, 40] width 88 height 6
click at [227, 59] on span "[DATE]" at bounding box center [222, 58] width 14 height 5
click at [290, 144] on div "2025" at bounding box center [290, 144] width 21 height 12
click at [290, 105] on div "AUG" at bounding box center [290, 105] width 21 height 12
click at [282, 113] on div "15" at bounding box center [282, 113] width 12 height 12
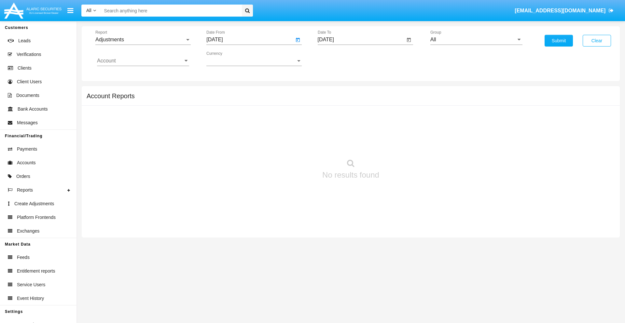
type input "08/15/25"
click at [361, 40] on input "[DATE]" at bounding box center [362, 40] width 88 height 6
click at [338, 59] on span "[DATE]" at bounding box center [333, 58] width 14 height 5
click at [401, 144] on div "2025" at bounding box center [401, 144] width 21 height 12
click at [333, 118] on div "SEP" at bounding box center [333, 118] width 21 height 12
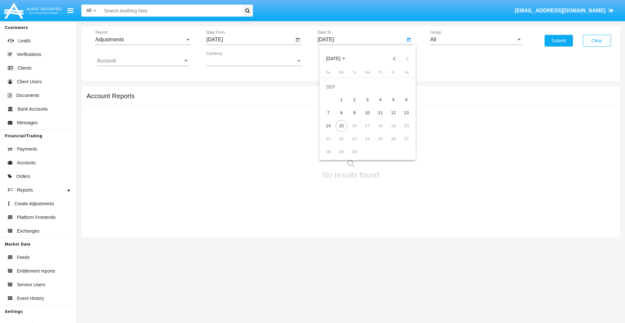
click at [341, 126] on div "15" at bounding box center [342, 126] width 12 height 12
type input "[DATE]"
click at [476, 40] on input "All" at bounding box center [476, 40] width 92 height 6
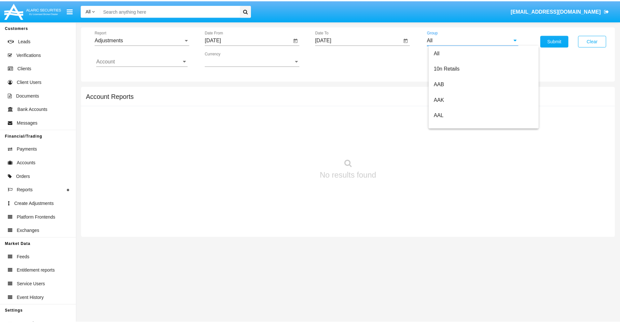
scroll to position [146, 0]
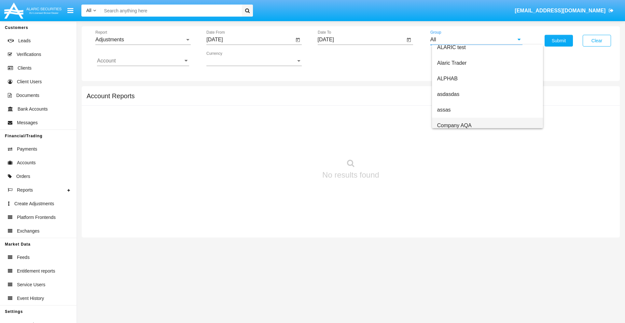
click at [454, 125] on span "Company AQA" at bounding box center [454, 126] width 34 height 6
type input "Company AQA"
click at [143, 61] on input "Account" at bounding box center [143, 61] width 92 height 6
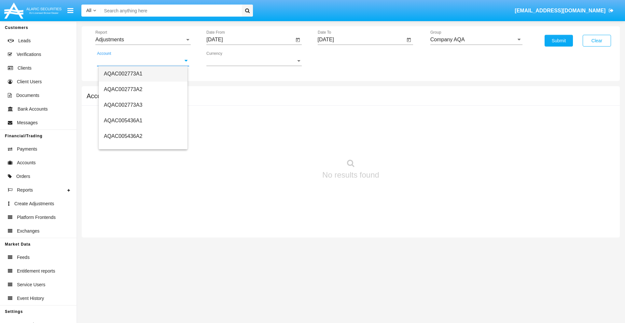
click at [123, 74] on span "AQAC002773A1" at bounding box center [123, 74] width 38 height 6
type input "AQAC002773A1"
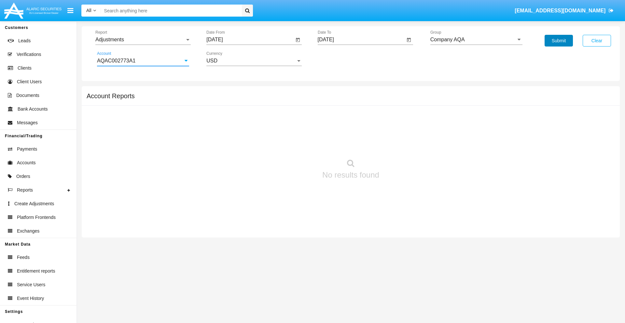
click at [558, 41] on button "Submit" at bounding box center [558, 41] width 28 height 12
click at [143, 40] on span "Report" at bounding box center [139, 40] width 89 height 6
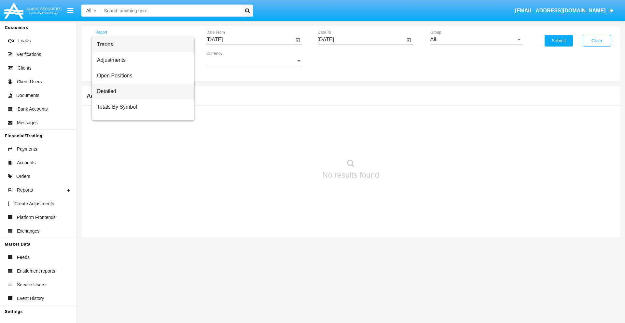
click at [140, 91] on span "Detailed" at bounding box center [143, 92] width 92 height 16
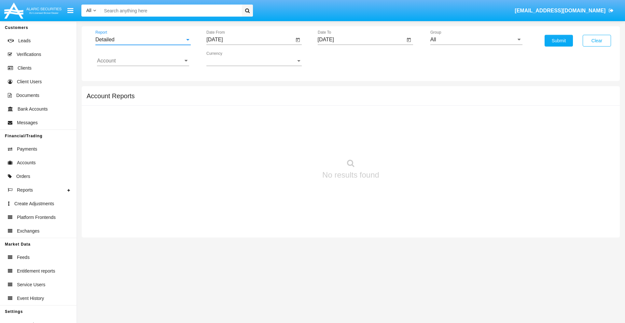
click at [250, 40] on input "[DATE]" at bounding box center [250, 40] width 88 height 6
click at [227, 59] on span "[DATE]" at bounding box center [222, 58] width 14 height 5
click at [290, 144] on div "2025" at bounding box center [290, 144] width 21 height 12
click at [222, 118] on div "SEP" at bounding box center [222, 118] width 21 height 12
click at [282, 100] on div "5" at bounding box center [282, 100] width 12 height 12
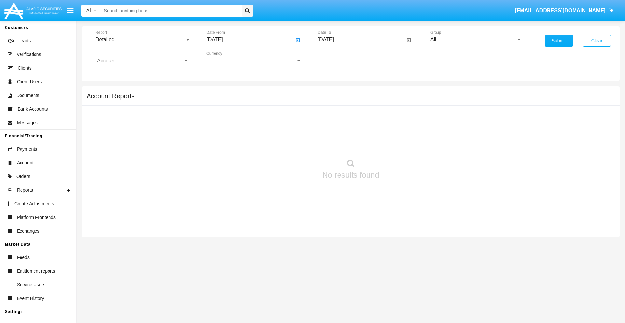
type input "09/05/25"
click at [361, 40] on input "[DATE]" at bounding box center [362, 40] width 88 height 6
click at [338, 59] on span "SEP 2025" at bounding box center [333, 58] width 14 height 5
click at [401, 144] on div "2025" at bounding box center [401, 144] width 21 height 12
click at [333, 118] on div "SEP" at bounding box center [333, 118] width 21 height 12
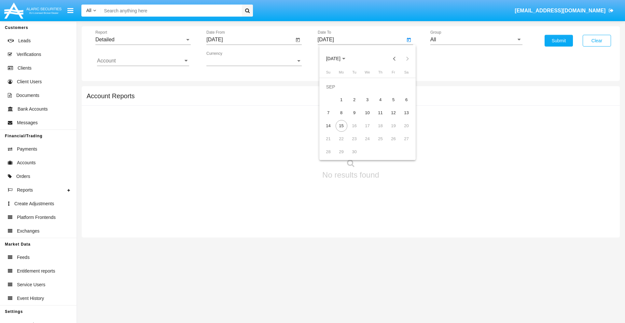
click at [341, 126] on div "15" at bounding box center [342, 126] width 12 height 12
type input "09/15/25"
click at [476, 40] on input "All" at bounding box center [476, 40] width 92 height 6
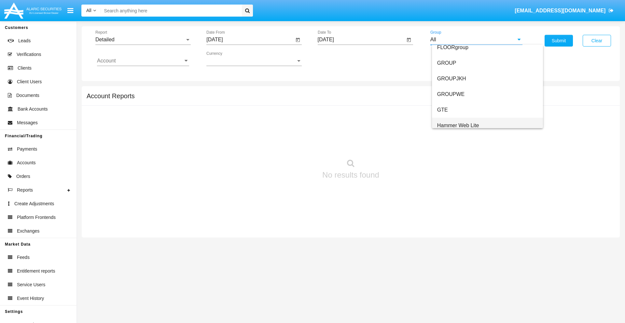
click at [458, 125] on span "Hammer Web Lite" at bounding box center [458, 126] width 42 height 6
type input "Hammer Web Lite"
click at [143, 61] on input "Account" at bounding box center [143, 61] width 92 height 6
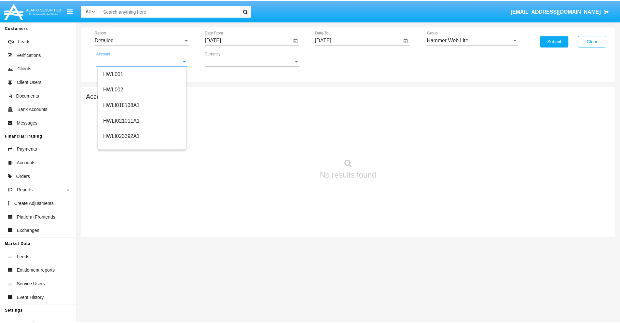
scroll to position [99, 0]
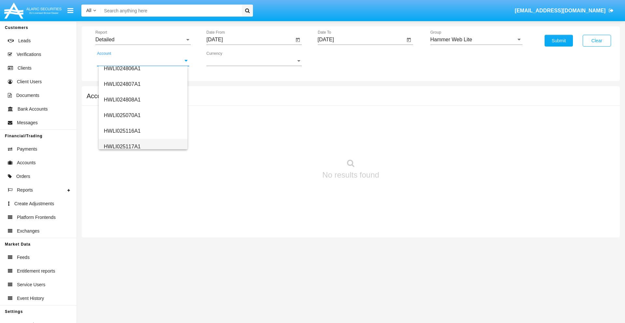
click at [122, 146] on span "HWLI025117A1" at bounding box center [122, 147] width 37 height 6
type input "HWLI025117A1"
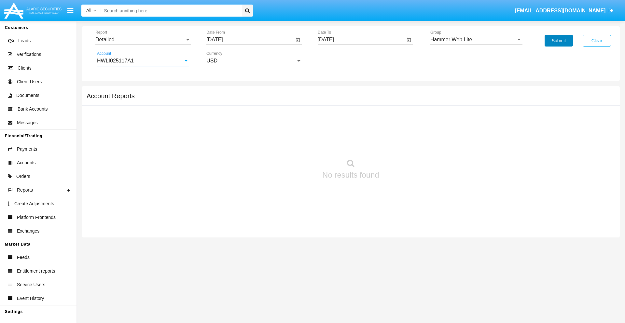
click at [558, 41] on button "Submit" at bounding box center [558, 41] width 28 height 12
click at [143, 40] on span "Report" at bounding box center [139, 40] width 89 height 6
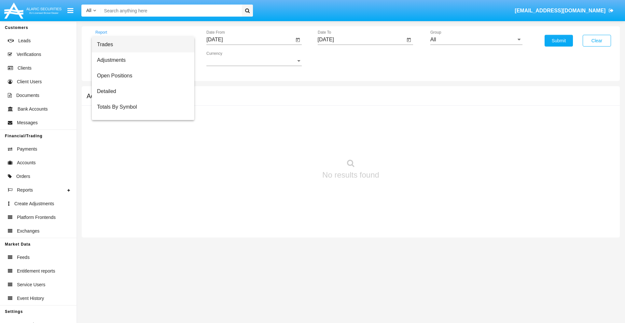
scroll to position [42, 0]
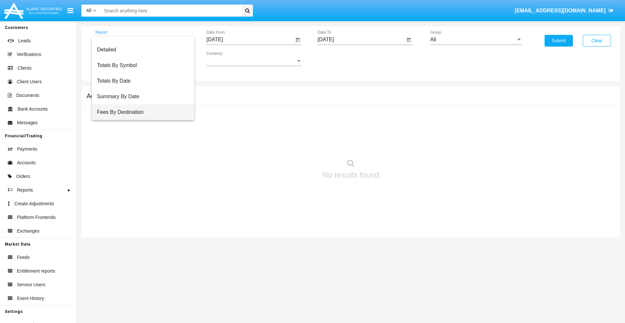
click at [140, 112] on span "Fees By Destination" at bounding box center [143, 112] width 92 height 16
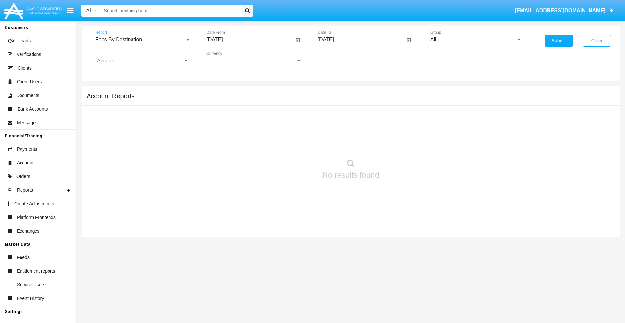
click at [250, 40] on input "[DATE]" at bounding box center [250, 40] width 88 height 6
click at [227, 59] on span "[DATE]" at bounding box center [222, 58] width 14 height 5
click at [290, 144] on div "2025" at bounding box center [290, 144] width 21 height 12
click at [245, 105] on div "JUN" at bounding box center [245, 105] width 21 height 12
click at [217, 126] on div "15" at bounding box center [217, 126] width 12 height 12
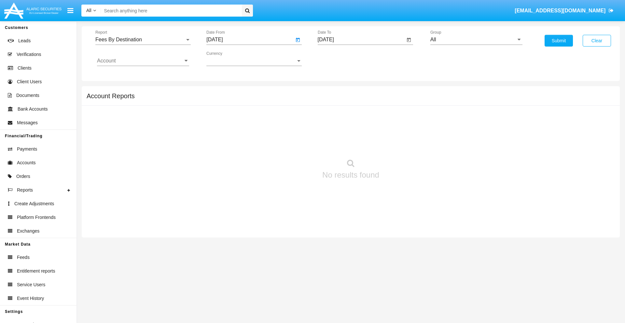
type input "[DATE]"
click at [361, 40] on input "[DATE]" at bounding box center [362, 40] width 88 height 6
click at [338, 59] on span "[DATE]" at bounding box center [333, 58] width 14 height 5
click at [401, 144] on div "2025" at bounding box center [401, 144] width 21 height 12
click at [333, 118] on div "SEP" at bounding box center [333, 118] width 21 height 12
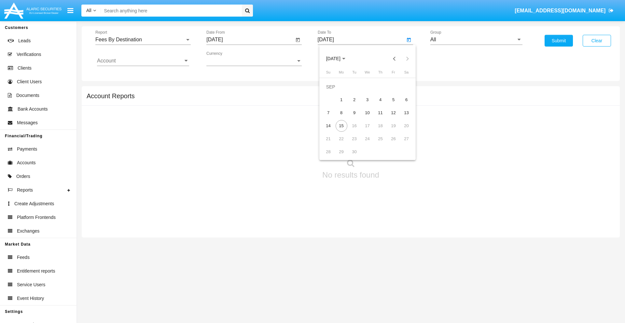
click at [341, 126] on div "15" at bounding box center [342, 126] width 12 height 12
type input "[DATE]"
click at [476, 40] on input "All" at bounding box center [476, 40] width 92 height 6
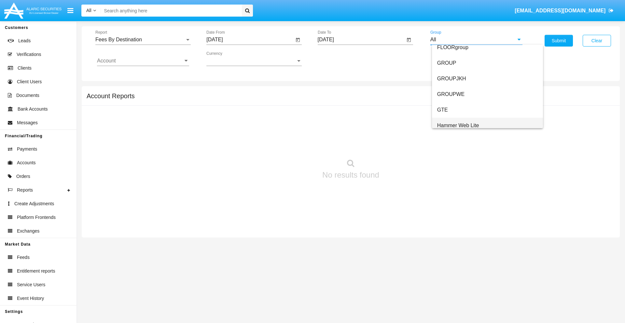
click at [458, 125] on span "Hammer Web Lite" at bounding box center [458, 126] width 42 height 6
type input "Hammer Web Lite"
click at [143, 61] on input "Account" at bounding box center [143, 61] width 92 height 6
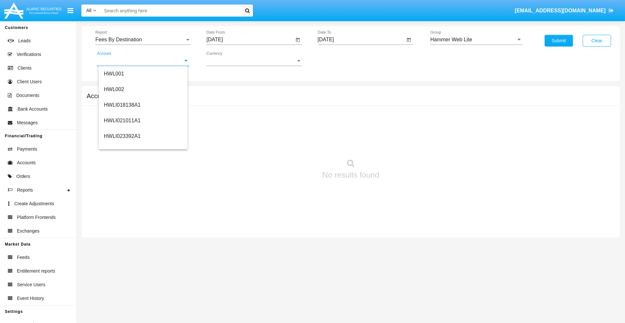
click at [122, 243] on span "HWLI025117A1" at bounding box center [122, 246] width 37 height 6
type input "HWLI025117A1"
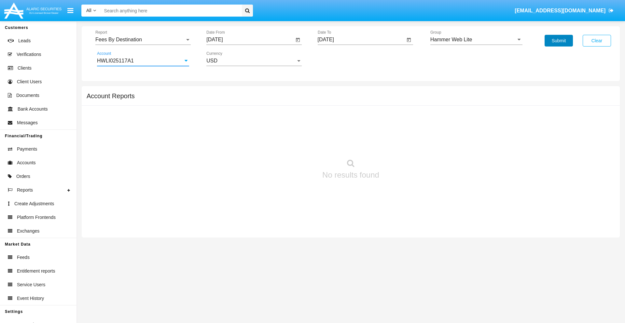
click at [558, 41] on button "Submit" at bounding box center [558, 41] width 28 height 12
click at [143, 40] on span "Report" at bounding box center [139, 40] width 89 height 6
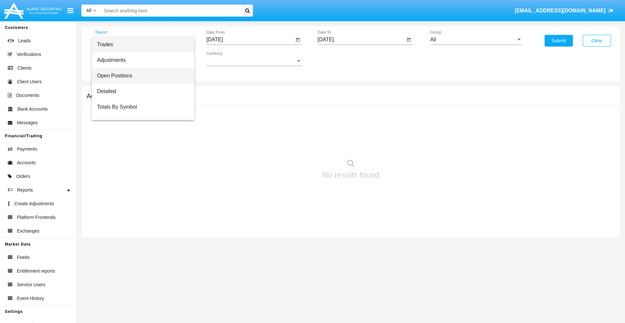
click at [140, 76] on span "Open Positions" at bounding box center [143, 76] width 92 height 16
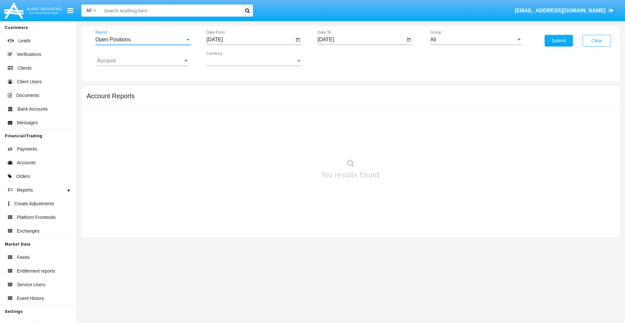
click at [250, 40] on input "[DATE]" at bounding box center [250, 40] width 88 height 6
click at [227, 59] on span "[DATE]" at bounding box center [222, 58] width 14 height 5
click at [290, 144] on div "2025" at bounding box center [290, 144] width 21 height 12
click at [290, 105] on div "AUG" at bounding box center [290, 105] width 21 height 12
click at [282, 113] on div "15" at bounding box center [282, 113] width 12 height 12
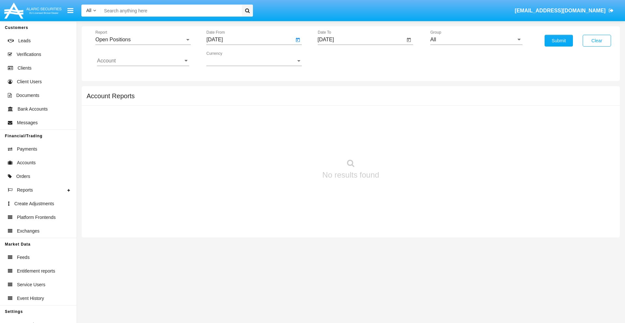
type input "08/15/25"
click at [361, 40] on input "[DATE]" at bounding box center [362, 40] width 88 height 6
click at [338, 59] on span "[DATE]" at bounding box center [333, 58] width 14 height 5
click at [401, 144] on div "2025" at bounding box center [401, 144] width 21 height 12
click at [333, 118] on div "SEP" at bounding box center [333, 118] width 21 height 12
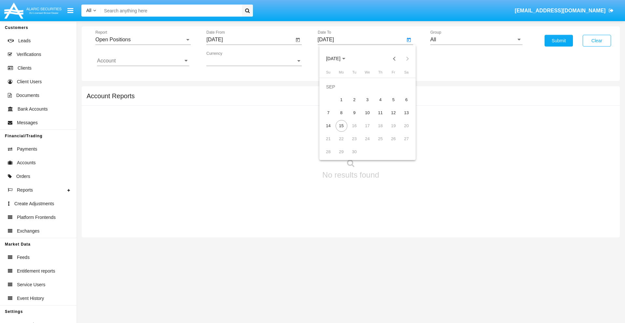
click at [341, 126] on div "15" at bounding box center [342, 126] width 12 height 12
type input "[DATE]"
click at [476, 40] on input "All" at bounding box center [476, 40] width 92 height 6
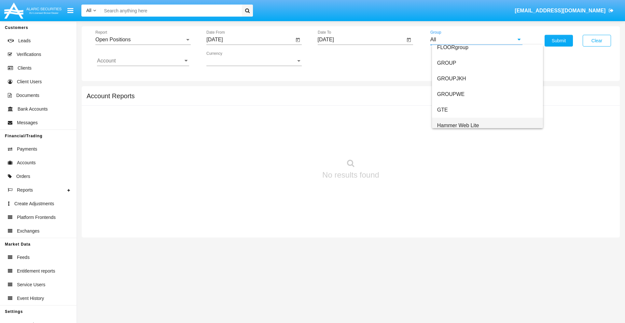
click at [458, 125] on span "Hammer Web Lite" at bounding box center [458, 126] width 42 height 6
type input "Hammer Web Lite"
click at [143, 61] on input "Account" at bounding box center [143, 61] width 92 height 6
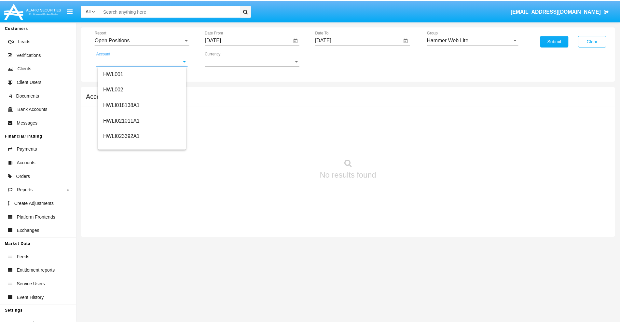
scroll to position [99, 0]
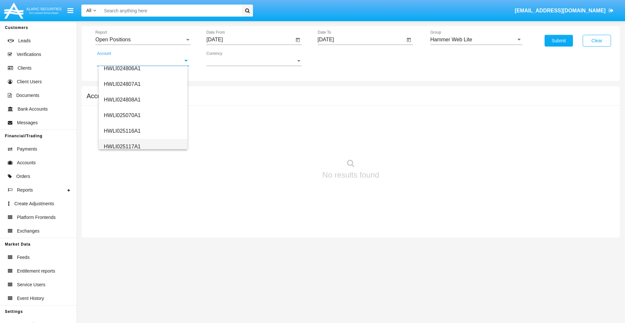
click at [122, 146] on span "HWLI025117A1" at bounding box center [122, 147] width 37 height 6
type input "HWLI025117A1"
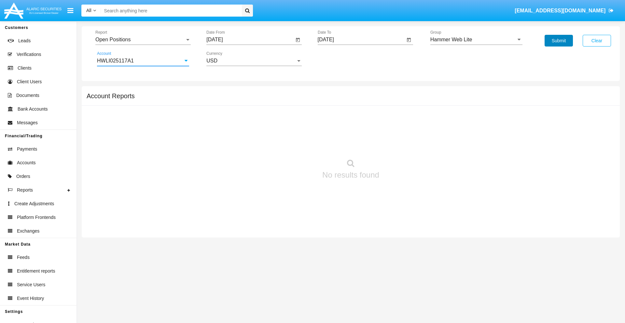
click at [558, 41] on button "Submit" at bounding box center [558, 41] width 28 height 12
click at [143, 40] on span "Report" at bounding box center [139, 40] width 89 height 6
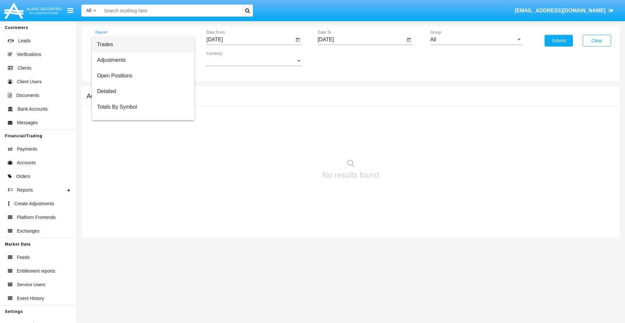
scroll to position [26, 0]
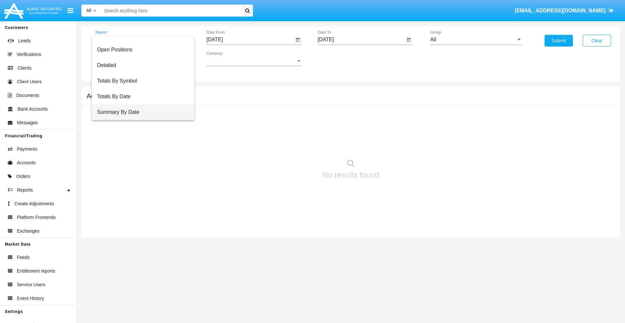
click at [140, 112] on span "Summary By Date" at bounding box center [143, 112] width 92 height 16
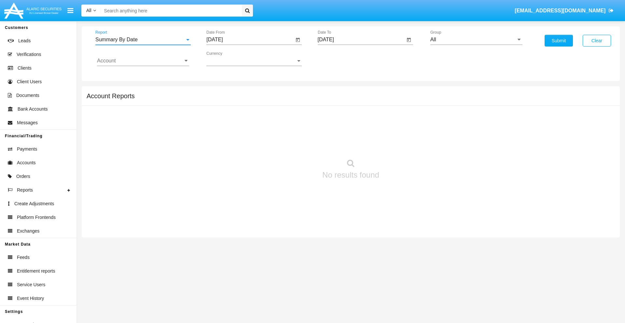
click at [250, 40] on input "[DATE]" at bounding box center [250, 40] width 88 height 6
click at [227, 59] on span "[DATE]" at bounding box center [222, 58] width 14 height 5
click at [290, 144] on div "2025" at bounding box center [290, 144] width 21 height 12
click at [290, 105] on div "AUG" at bounding box center [290, 105] width 21 height 12
click at [217, 152] on div "31" at bounding box center [217, 152] width 12 height 12
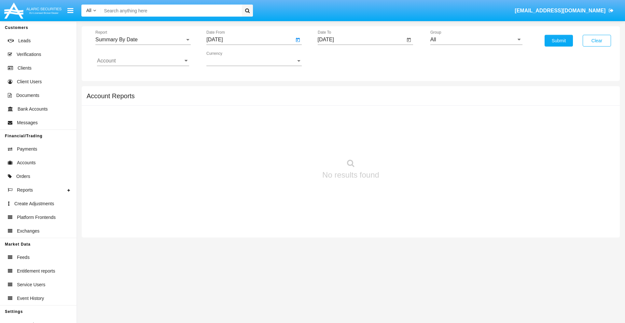
type input "[DATE]"
click at [361, 40] on input "[DATE]" at bounding box center [362, 40] width 88 height 6
click at [338, 59] on span "[DATE]" at bounding box center [333, 58] width 14 height 5
click at [401, 144] on div "2025" at bounding box center [401, 144] width 21 height 12
click at [333, 118] on div "SEP" at bounding box center [333, 118] width 21 height 12
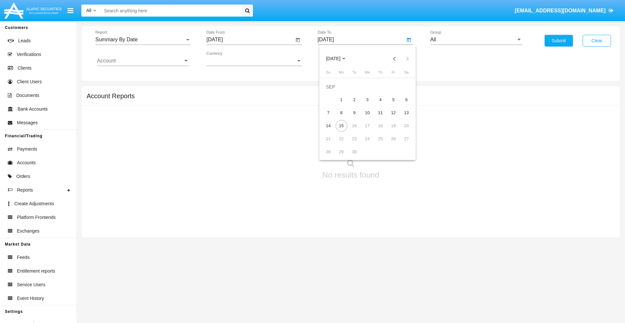
click at [341, 126] on div "15" at bounding box center [342, 126] width 12 height 12
type input "[DATE]"
click at [476, 40] on input "All" at bounding box center [476, 40] width 92 height 6
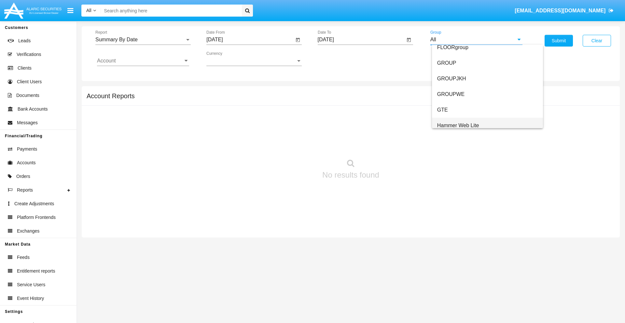
click at [458, 125] on span "Hammer Web Lite" at bounding box center [458, 126] width 42 height 6
type input "Hammer Web Lite"
click at [143, 61] on input "Account" at bounding box center [143, 61] width 92 height 6
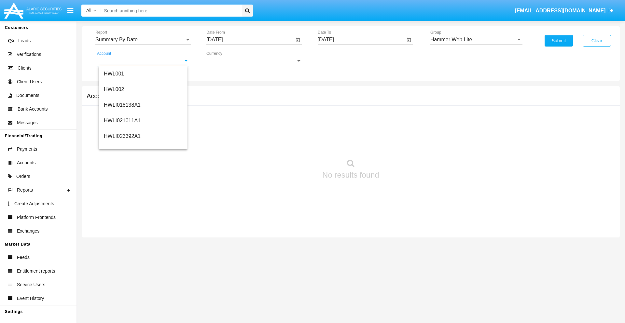
click at [122, 243] on span "HWLI025117A1" at bounding box center [122, 246] width 37 height 6
type input "HWLI025117A1"
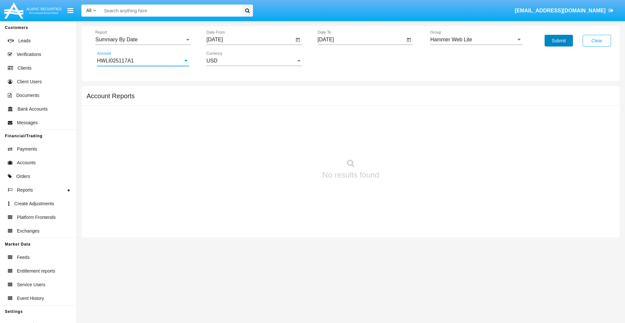
click at [558, 41] on button "Submit" at bounding box center [558, 41] width 28 height 12
click at [143, 40] on span "Report" at bounding box center [139, 40] width 89 height 6
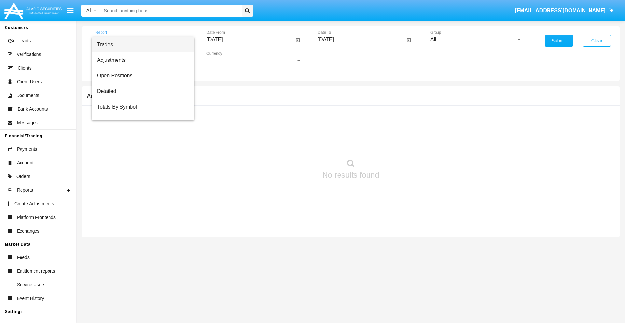
scroll to position [10, 0]
click at [140, 112] on span "Totals By Date" at bounding box center [143, 112] width 92 height 16
click at [250, 40] on input "[DATE]" at bounding box center [250, 40] width 88 height 6
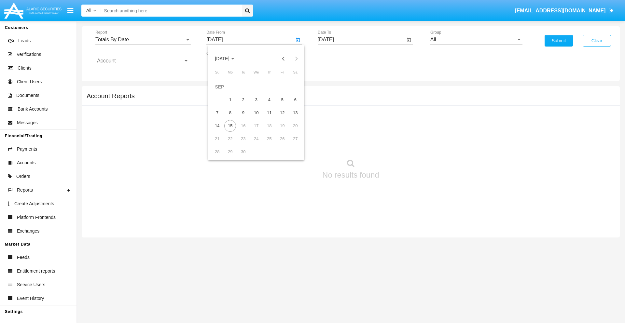
click at [227, 59] on span "[DATE]" at bounding box center [222, 58] width 14 height 5
click at [290, 144] on div "2025" at bounding box center [290, 144] width 21 height 12
click at [290, 105] on div "AUG" at bounding box center [290, 105] width 21 height 12
click at [217, 152] on div "31" at bounding box center [217, 152] width 12 height 12
type input "[DATE]"
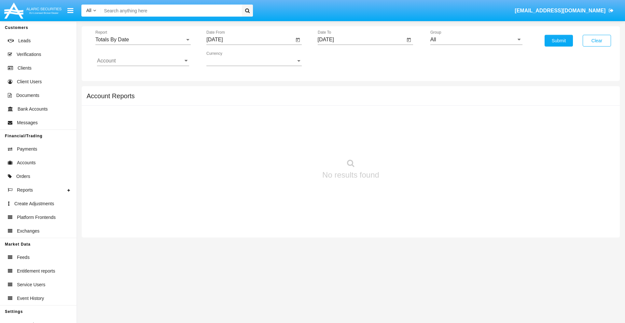
click at [361, 40] on input "[DATE]" at bounding box center [362, 40] width 88 height 6
click at [338, 59] on span "[DATE]" at bounding box center [333, 58] width 14 height 5
click at [401, 144] on div "2025" at bounding box center [401, 144] width 21 height 12
click at [333, 118] on div "SEP" at bounding box center [333, 118] width 21 height 12
click at [341, 126] on div "15" at bounding box center [342, 126] width 12 height 12
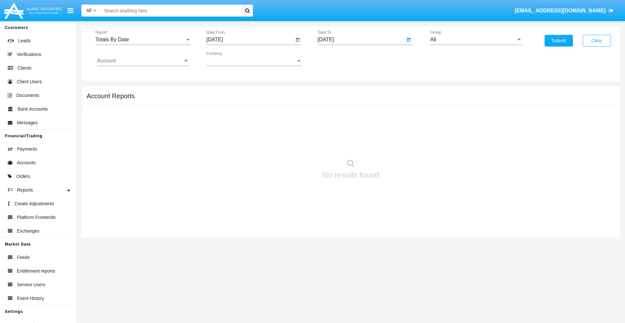
type input "[DATE]"
click at [476, 40] on input "All" at bounding box center [476, 40] width 92 height 6
click at [458, 125] on span "Hammer Web Lite" at bounding box center [458, 126] width 42 height 6
type input "Hammer Web Lite"
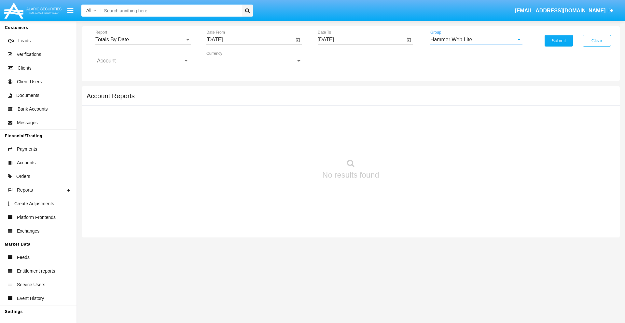
click at [143, 61] on input "Account" at bounding box center [143, 61] width 92 height 6
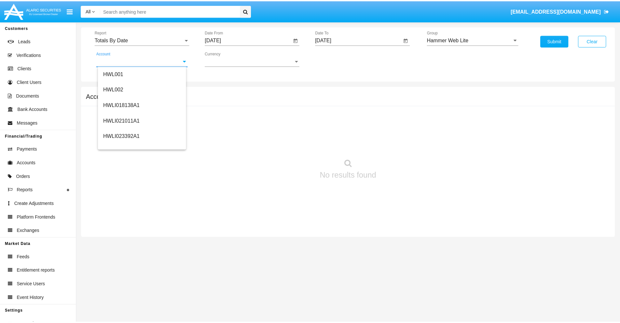
scroll to position [99, 0]
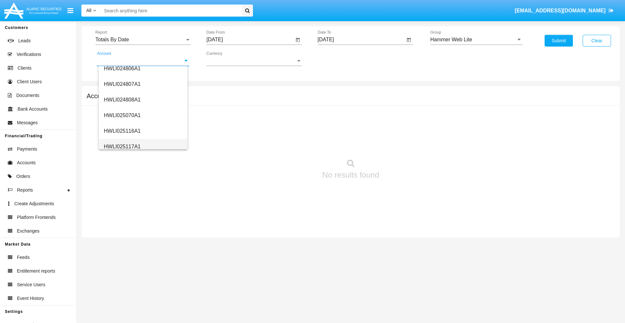
click at [122, 146] on span "HWLI025117A1" at bounding box center [122, 147] width 37 height 6
type input "HWLI025117A1"
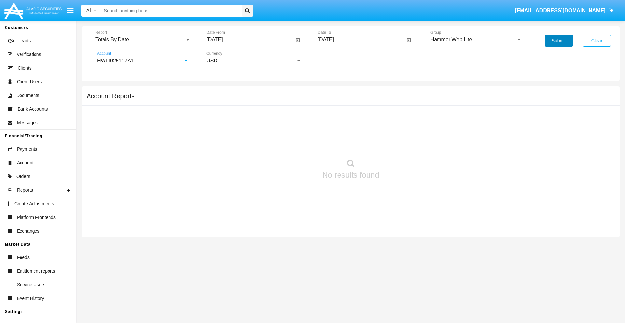
click at [558, 41] on button "Submit" at bounding box center [558, 41] width 28 height 12
click at [143, 40] on span "Report" at bounding box center [139, 40] width 89 height 6
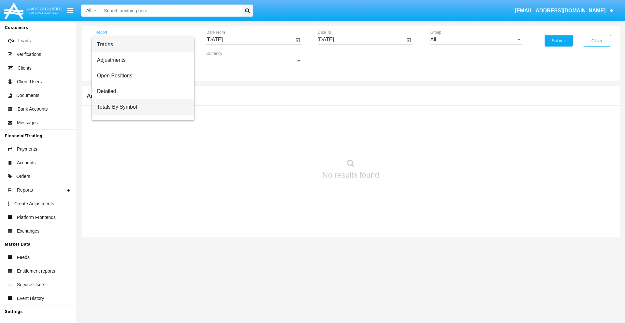
click at [140, 107] on span "Totals By Symbol" at bounding box center [143, 107] width 92 height 16
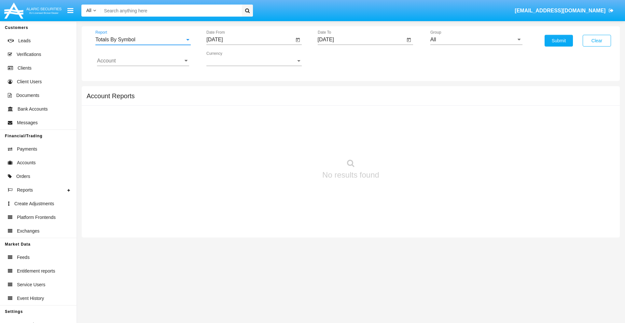
click at [250, 40] on input "[DATE]" at bounding box center [250, 40] width 88 height 6
click at [227, 59] on span "SEP 2025" at bounding box center [222, 58] width 14 height 5
click at [290, 144] on div "2025" at bounding box center [290, 144] width 21 height 12
click at [290, 105] on div "AUG" at bounding box center [290, 105] width 21 height 12
click at [295, 113] on div "16" at bounding box center [295, 113] width 12 height 12
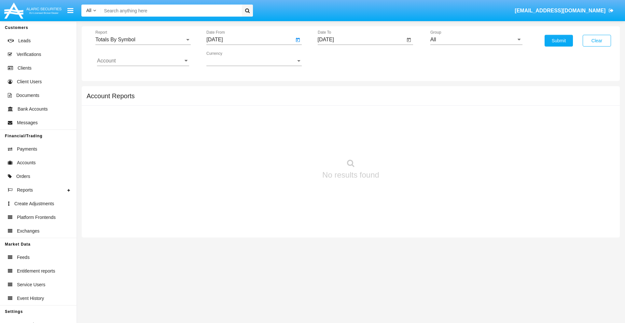
type input "08/16/25"
click at [361, 40] on input "09/12/25" at bounding box center [362, 40] width 88 height 6
click at [338, 59] on span "SEP 2025" at bounding box center [333, 58] width 14 height 5
click at [401, 144] on div "2025" at bounding box center [401, 144] width 21 height 12
click at [333, 118] on div "SEP" at bounding box center [333, 118] width 21 height 12
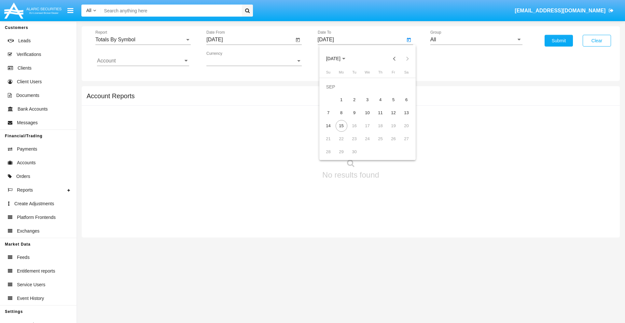
click at [341, 126] on div "15" at bounding box center [342, 126] width 12 height 12
type input "09/15/25"
click at [476, 40] on input "All" at bounding box center [476, 40] width 92 height 6
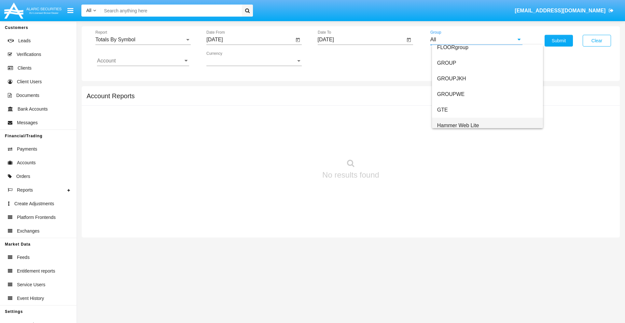
click at [458, 125] on span "Hammer Web Lite" at bounding box center [458, 126] width 42 height 6
type input "Hammer Web Lite"
click at [143, 61] on input "Account" at bounding box center [143, 61] width 92 height 6
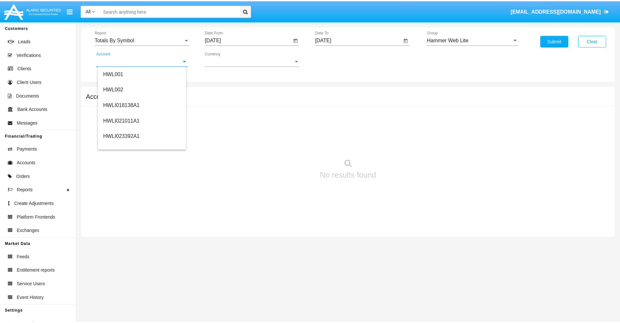
scroll to position [99, 0]
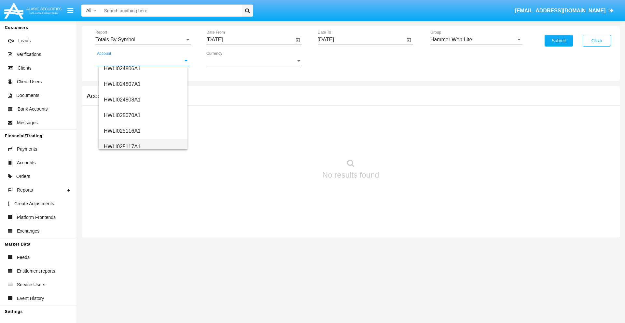
click at [122, 146] on span "HWLI025117A1" at bounding box center [122, 147] width 37 height 6
type input "HWLI025117A1"
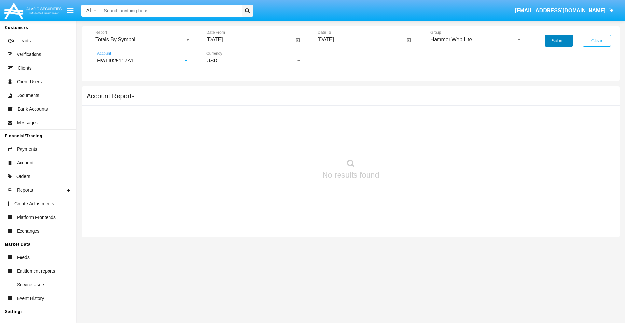
click at [558, 41] on button "Submit" at bounding box center [558, 41] width 28 height 12
click at [143, 40] on span "Report" at bounding box center [139, 40] width 89 height 6
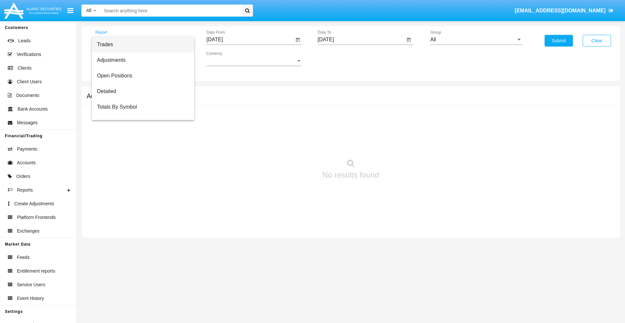
click at [140, 45] on span "Trades" at bounding box center [143, 45] width 92 height 16
click at [250, 40] on input "[DATE]" at bounding box center [250, 40] width 88 height 6
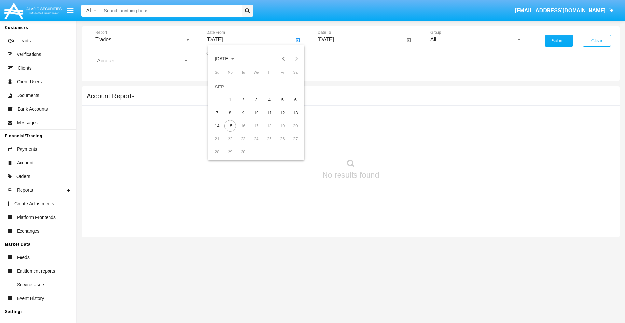
click at [227, 59] on span "SEP 2025" at bounding box center [222, 58] width 14 height 5
click at [290, 144] on div "2025" at bounding box center [290, 144] width 21 height 12
click at [245, 105] on div "JUN" at bounding box center [245, 105] width 21 height 12
click at [217, 126] on div "15" at bounding box center [217, 126] width 12 height 12
type input "06/15/25"
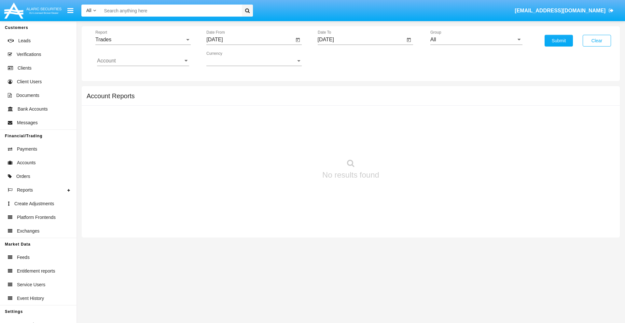
click at [361, 40] on input "[DATE]" at bounding box center [362, 40] width 88 height 6
click at [338, 59] on span "SEP 2025" at bounding box center [333, 58] width 14 height 5
click at [401, 144] on div "2025" at bounding box center [401, 144] width 21 height 12
click at [333, 118] on div "SEP" at bounding box center [333, 118] width 21 height 12
click at [341, 126] on div "15" at bounding box center [342, 126] width 12 height 12
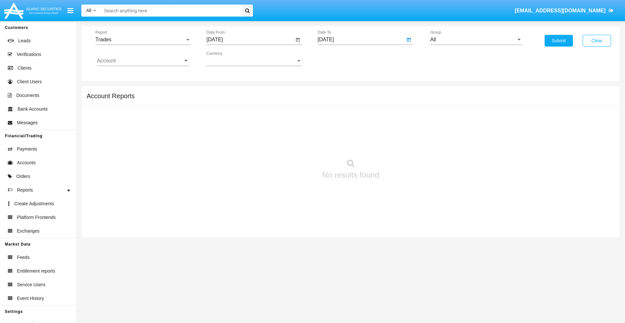
type input "09/15/25"
click at [476, 40] on input "All" at bounding box center [476, 40] width 92 height 6
click at [458, 125] on span "Hammer Web Lite" at bounding box center [458, 126] width 42 height 6
type input "Hammer Web Lite"
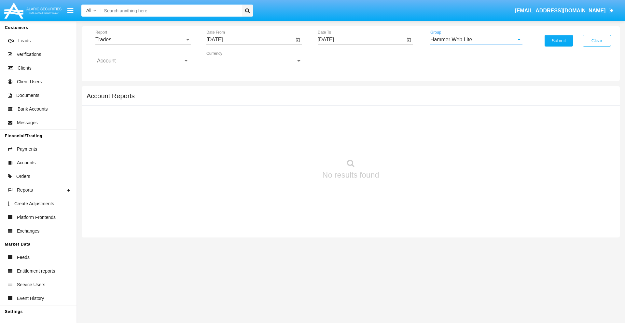
click at [143, 61] on input "Account" at bounding box center [143, 61] width 92 height 6
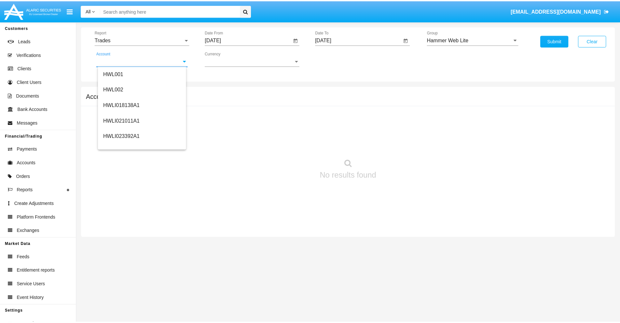
scroll to position [99, 0]
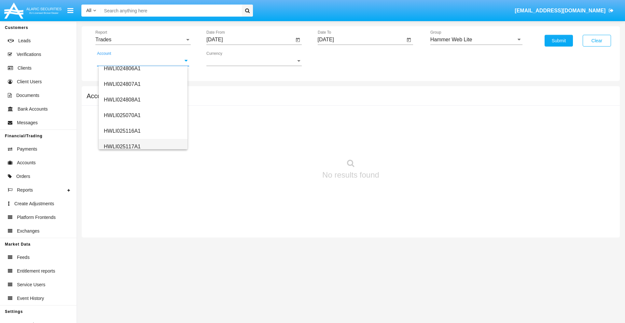
click at [122, 146] on span "HWLI025117A1" at bounding box center [122, 147] width 37 height 6
type input "HWLI025117A1"
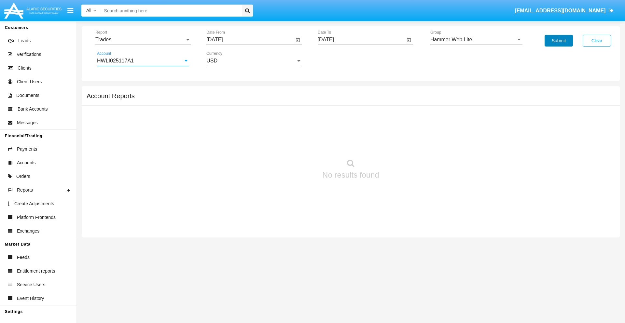
click at [558, 41] on button "Submit" at bounding box center [558, 41] width 28 height 12
click at [143, 40] on span "Report" at bounding box center [139, 40] width 89 height 6
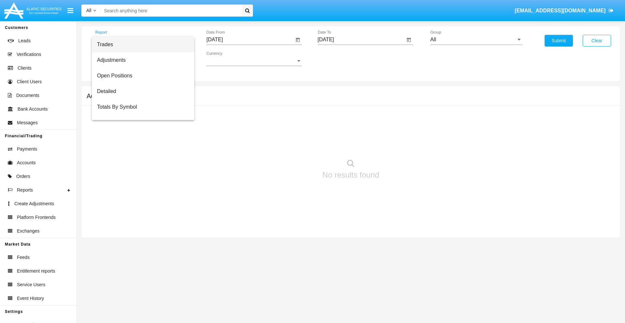
click at [140, 45] on span "Trades" at bounding box center [143, 45] width 92 height 16
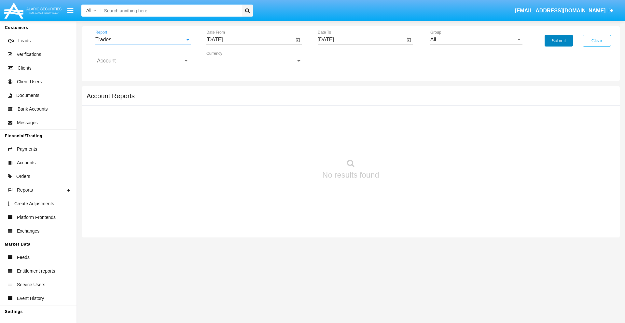
click at [558, 41] on button "Submit" at bounding box center [558, 41] width 28 height 12
click at [143, 40] on span "Report" at bounding box center [139, 40] width 89 height 6
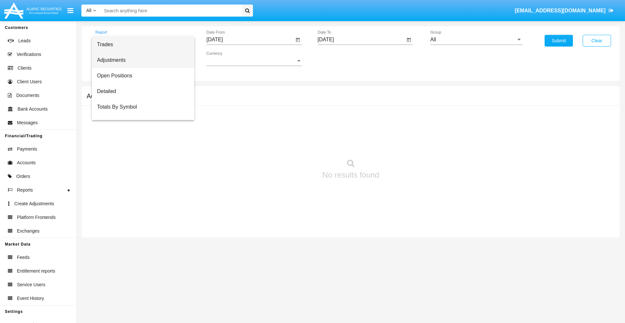
click at [140, 60] on span "Adjustments" at bounding box center [143, 60] width 92 height 16
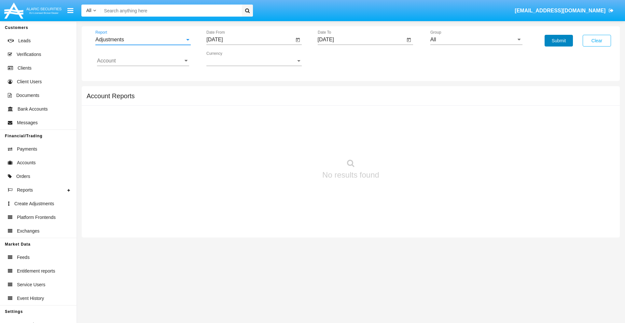
click at [558, 41] on button "Submit" at bounding box center [558, 41] width 28 height 12
click at [143, 40] on span "Report" at bounding box center [139, 40] width 89 height 6
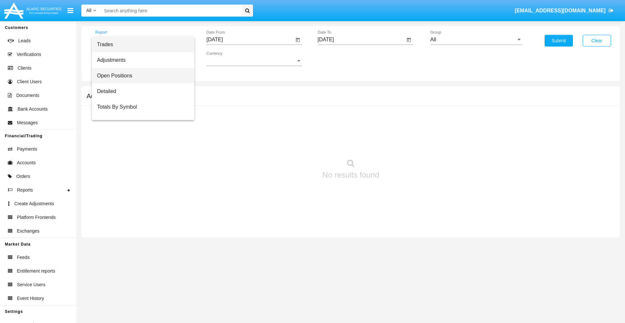
click at [140, 76] on span "Open Positions" at bounding box center [143, 76] width 92 height 16
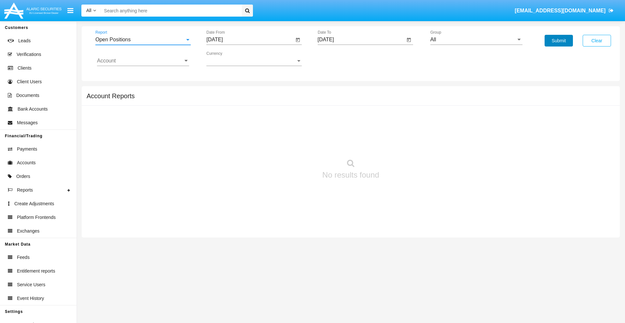
click at [558, 41] on button "Submit" at bounding box center [558, 41] width 28 height 12
click at [143, 40] on span "Report" at bounding box center [139, 40] width 89 height 6
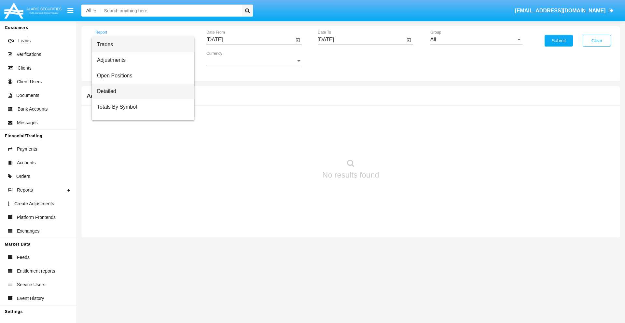
click at [140, 91] on span "Detailed" at bounding box center [143, 92] width 92 height 16
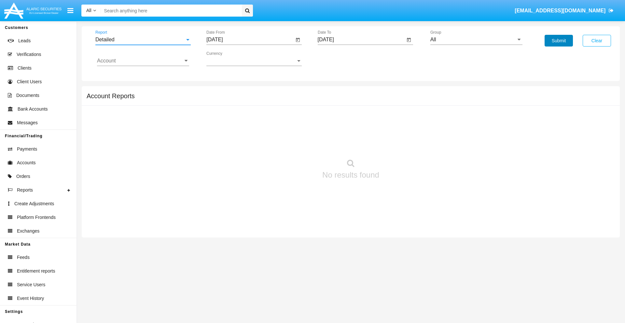
click at [558, 41] on button "Submit" at bounding box center [558, 41] width 28 height 12
click at [143, 40] on span "Report" at bounding box center [139, 40] width 89 height 6
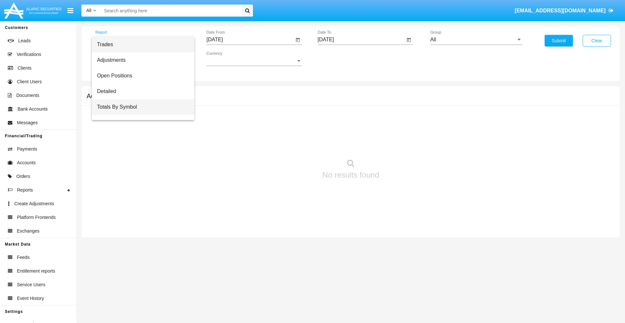
click at [140, 107] on span "Totals By Symbol" at bounding box center [143, 107] width 92 height 16
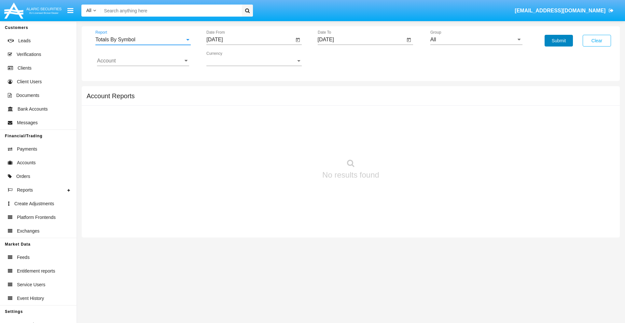
click at [558, 41] on button "Submit" at bounding box center [558, 41] width 28 height 12
click at [143, 40] on span "Report" at bounding box center [139, 40] width 89 height 6
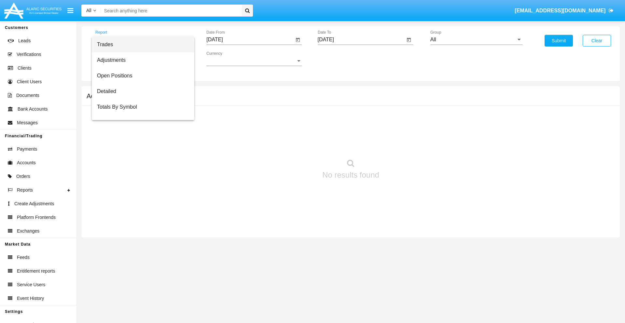
scroll to position [10, 0]
click at [140, 112] on span "Totals By Date" at bounding box center [143, 112] width 92 height 16
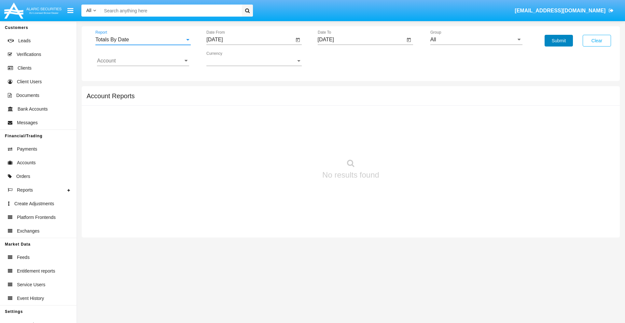
click at [558, 41] on button "Submit" at bounding box center [558, 41] width 28 height 12
click at [143, 40] on span "Report" at bounding box center [139, 40] width 89 height 6
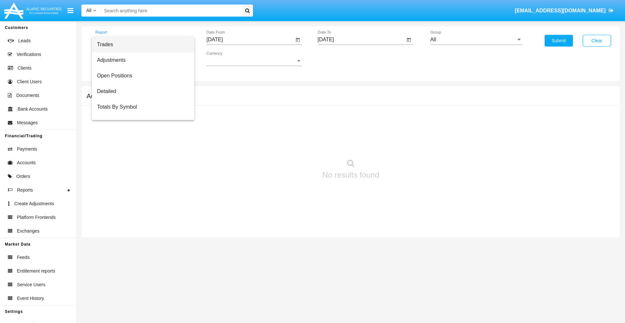
scroll to position [26, 0]
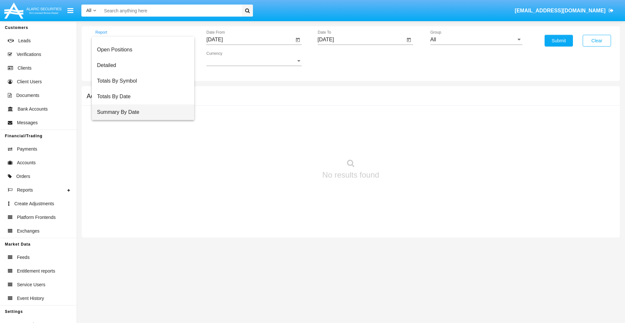
click at [140, 112] on span "Summary By Date" at bounding box center [143, 112] width 92 height 16
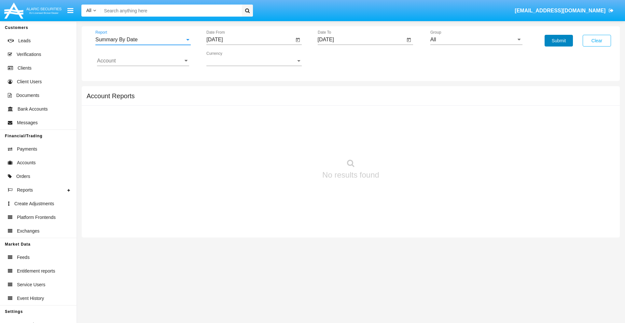
click at [558, 41] on button "Submit" at bounding box center [558, 41] width 28 height 12
